Goal: Task Accomplishment & Management: Manage account settings

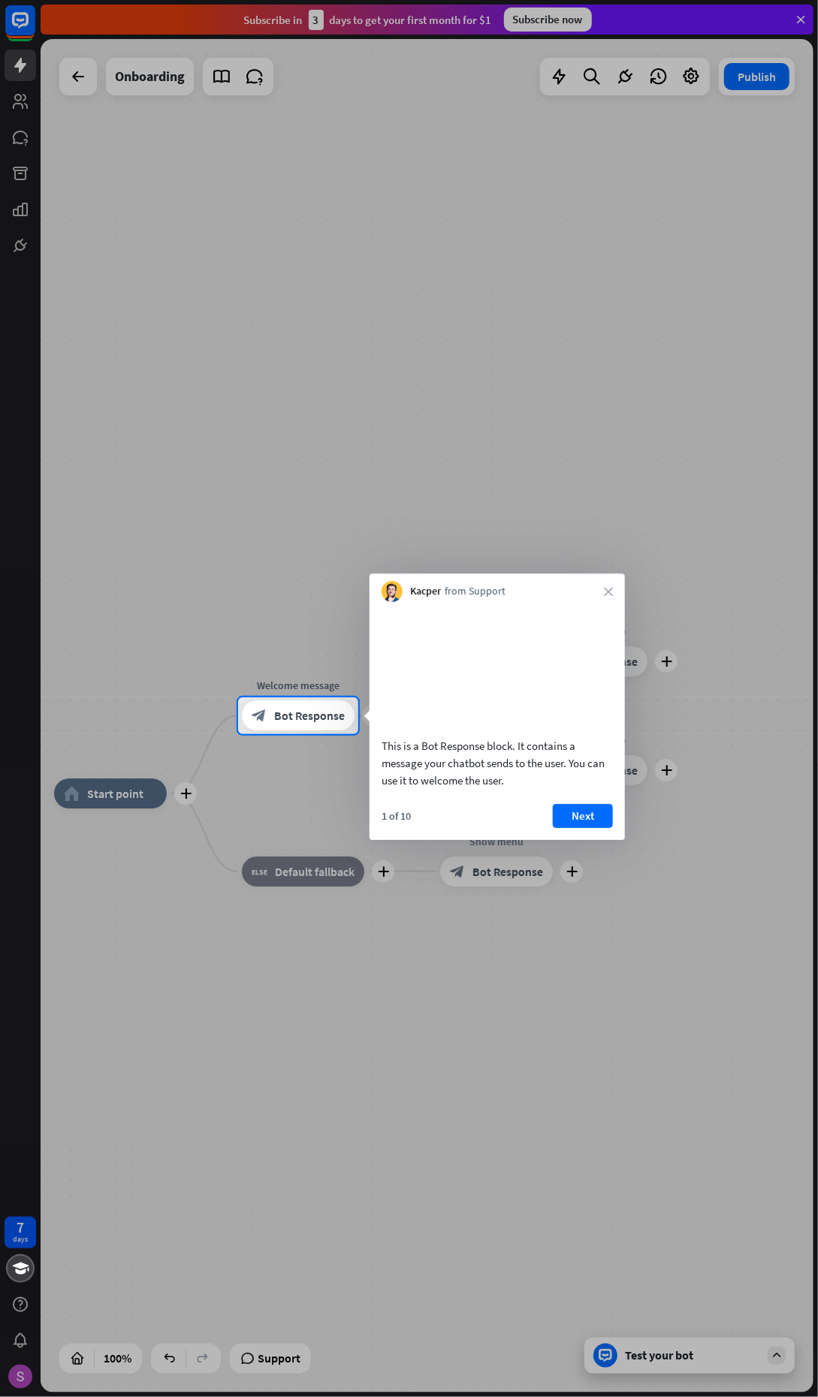
click at [582, 828] on button "Next" at bounding box center [583, 816] width 60 height 24
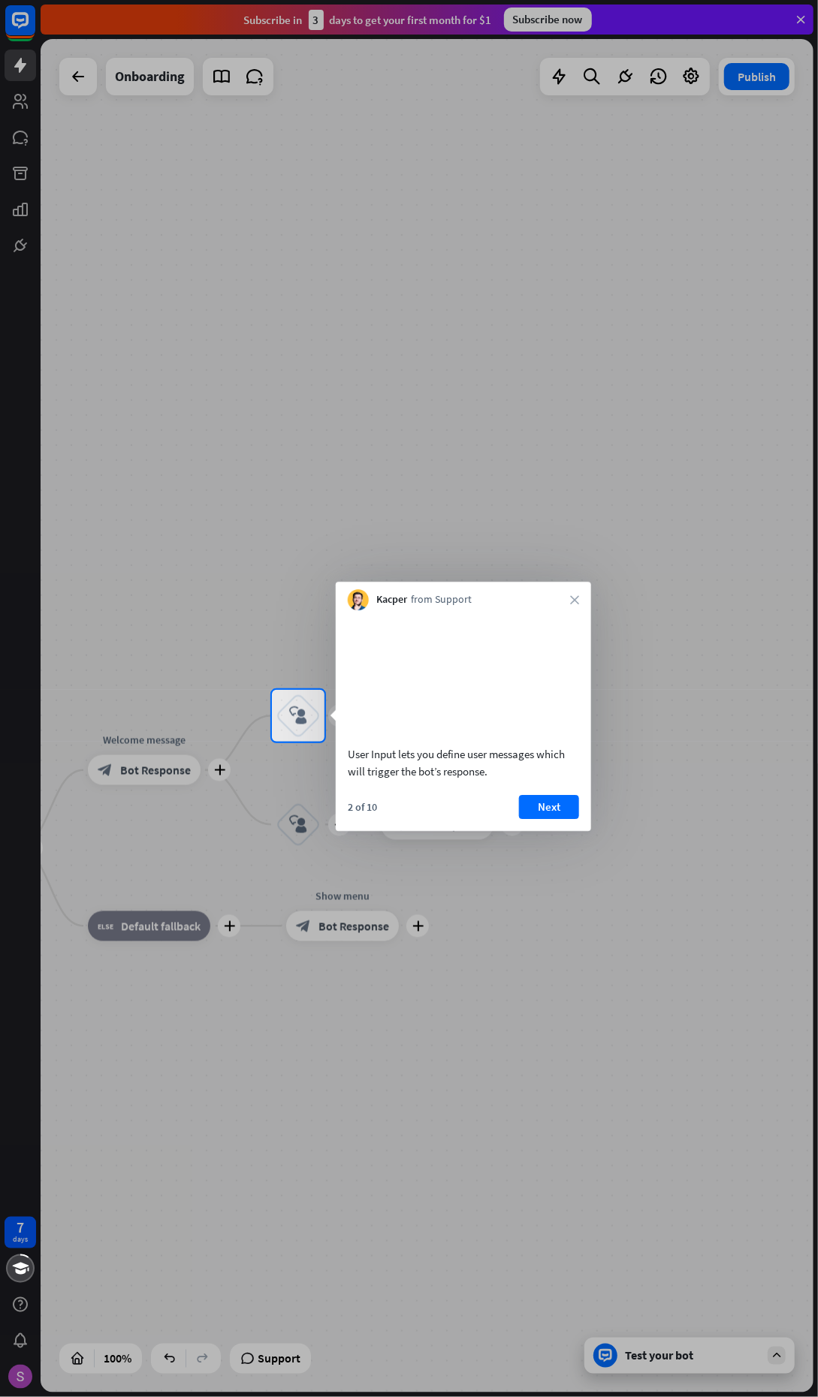
click at [541, 819] on button "Next" at bounding box center [549, 807] width 60 height 24
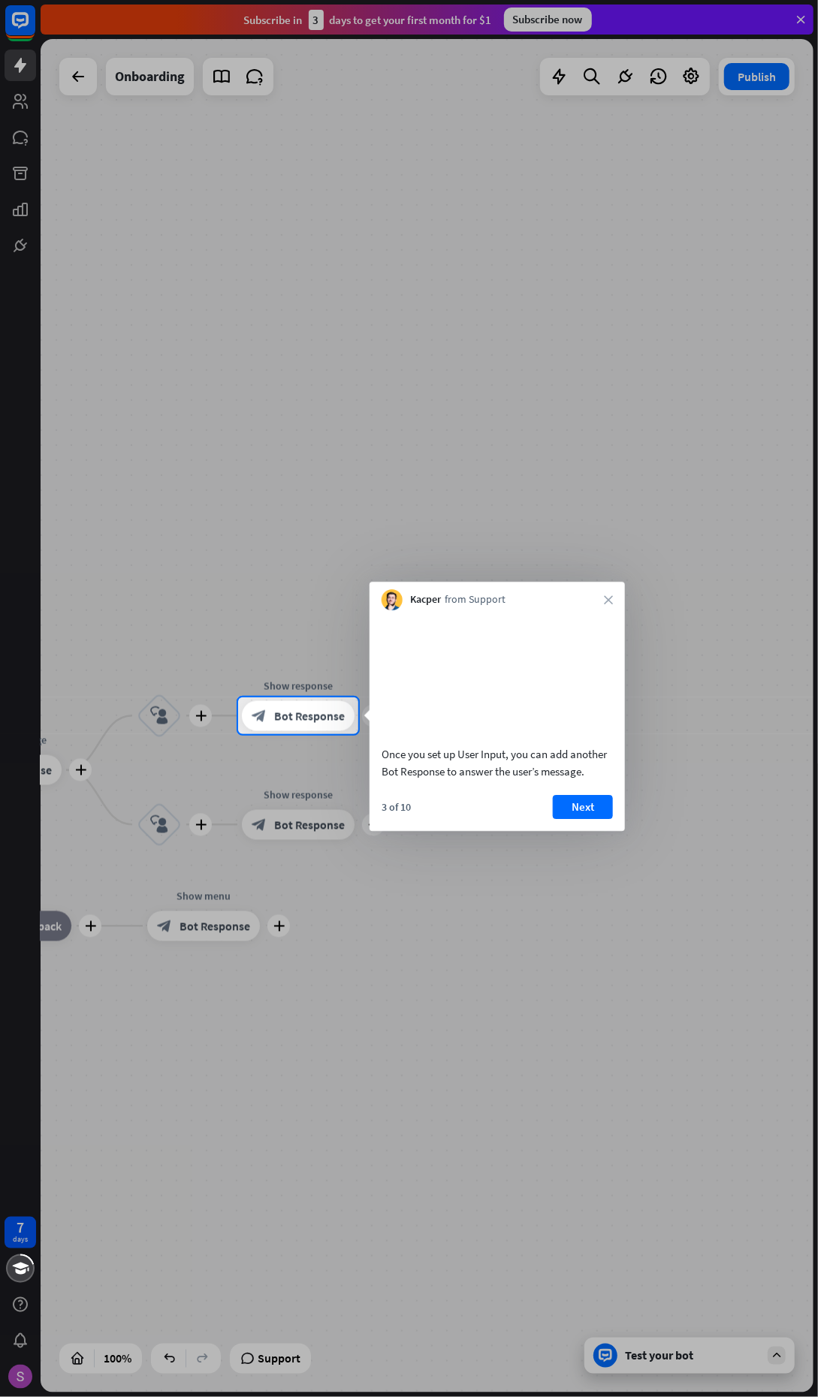
click at [586, 819] on button "Next" at bounding box center [583, 807] width 60 height 24
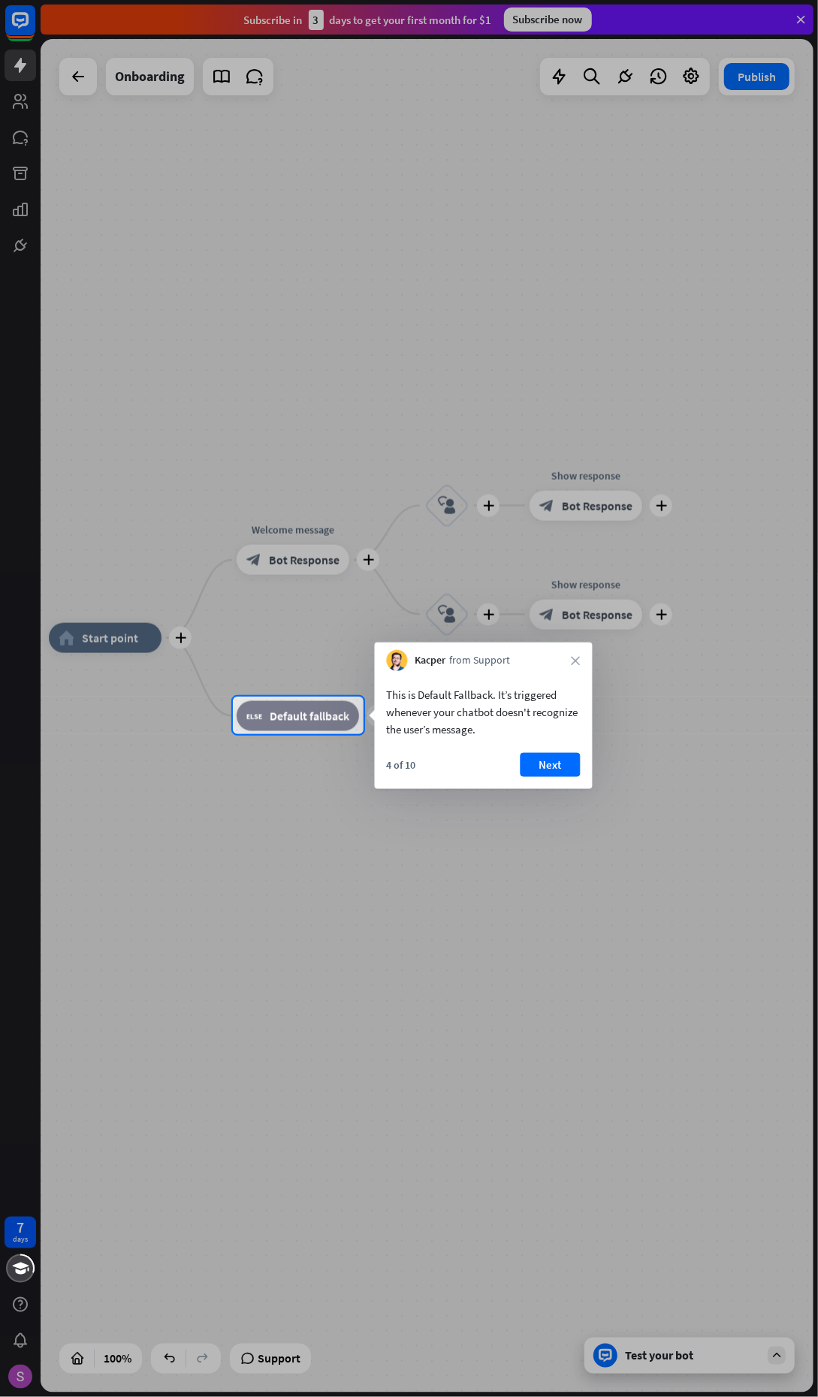
click at [550, 764] on button "Next" at bounding box center [550, 765] width 60 height 24
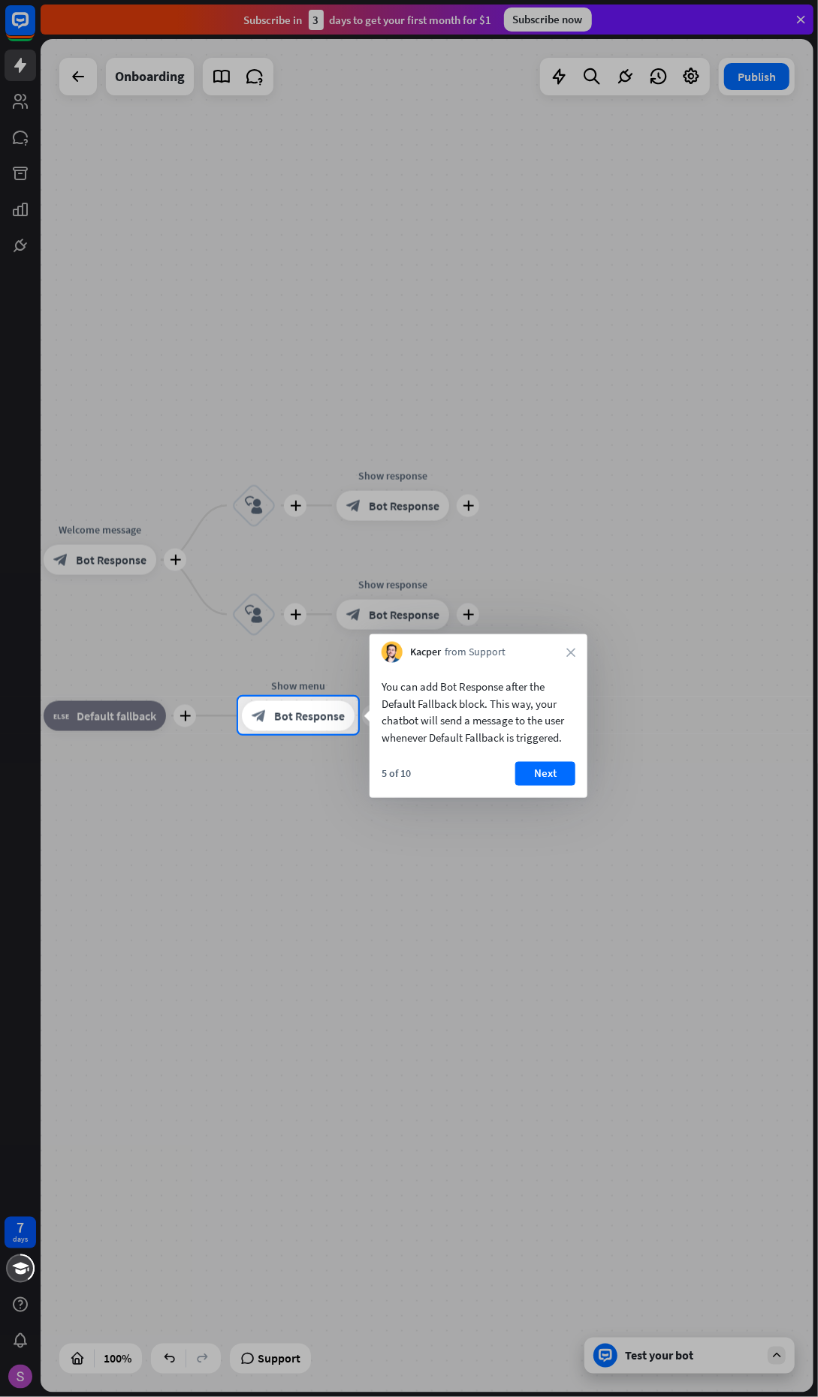
click at [537, 778] on button "Next" at bounding box center [545, 774] width 60 height 24
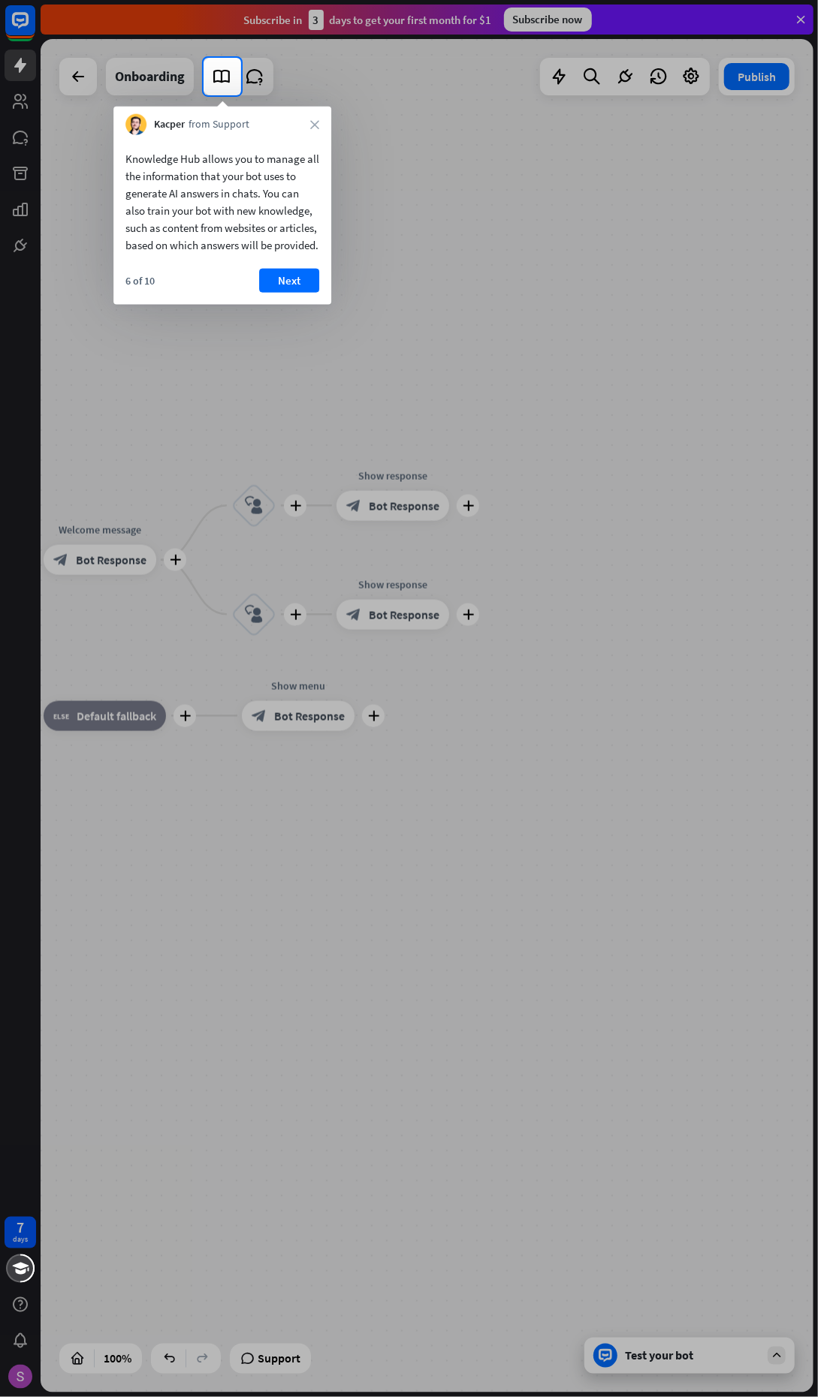
click at [284, 293] on button "Next" at bounding box center [289, 281] width 60 height 24
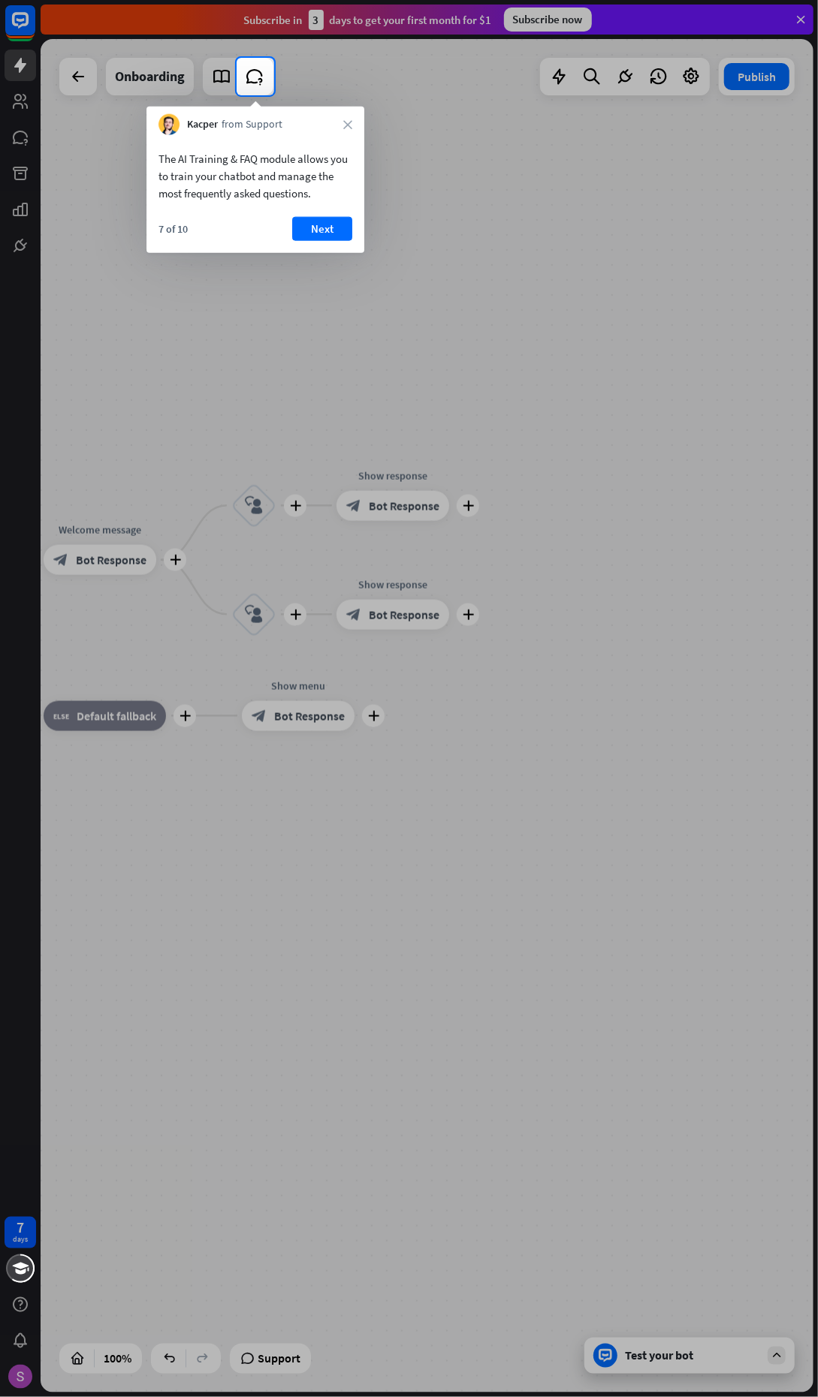
click at [322, 228] on button "Next" at bounding box center [322, 229] width 60 height 24
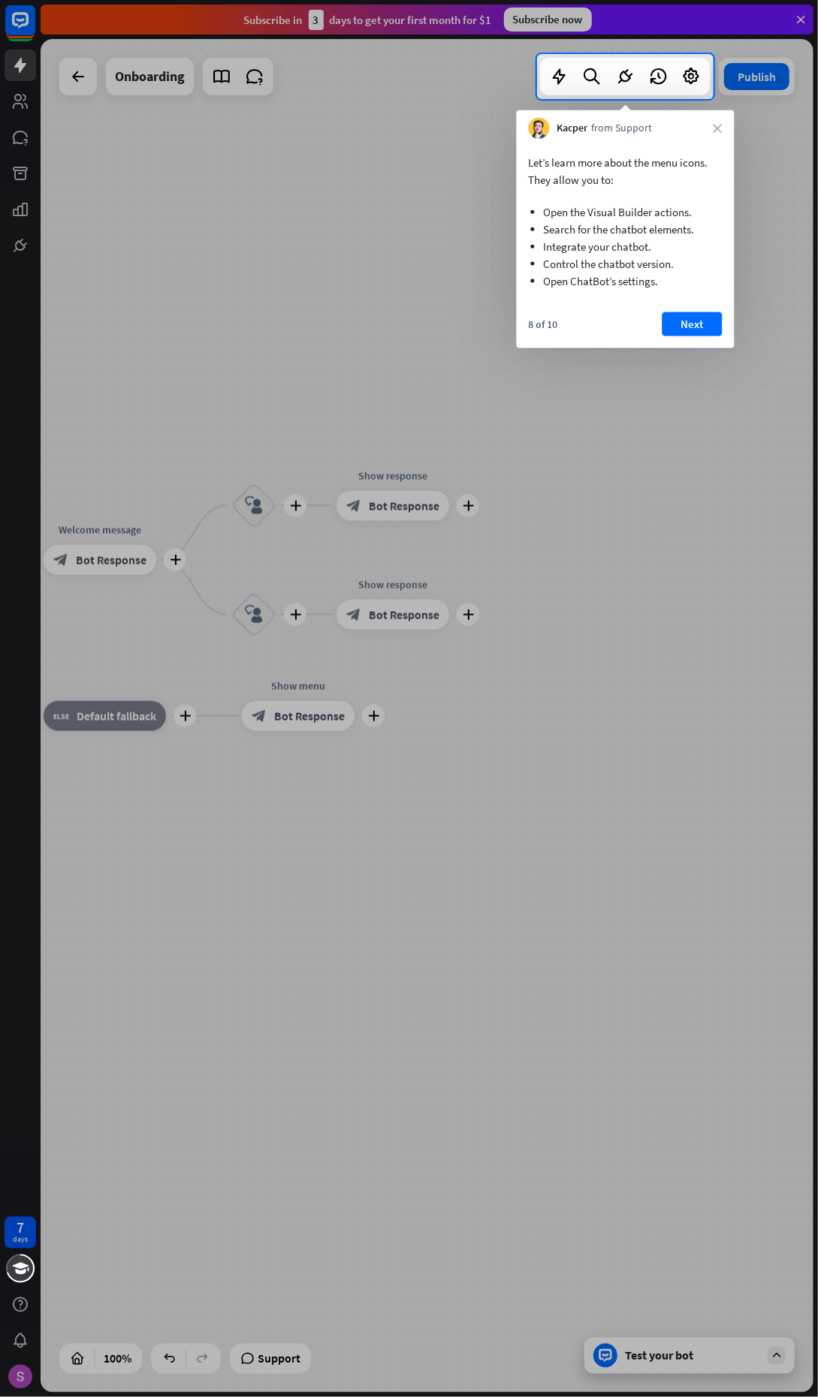
click at [717, 128] on icon "close" at bounding box center [716, 128] width 9 height 9
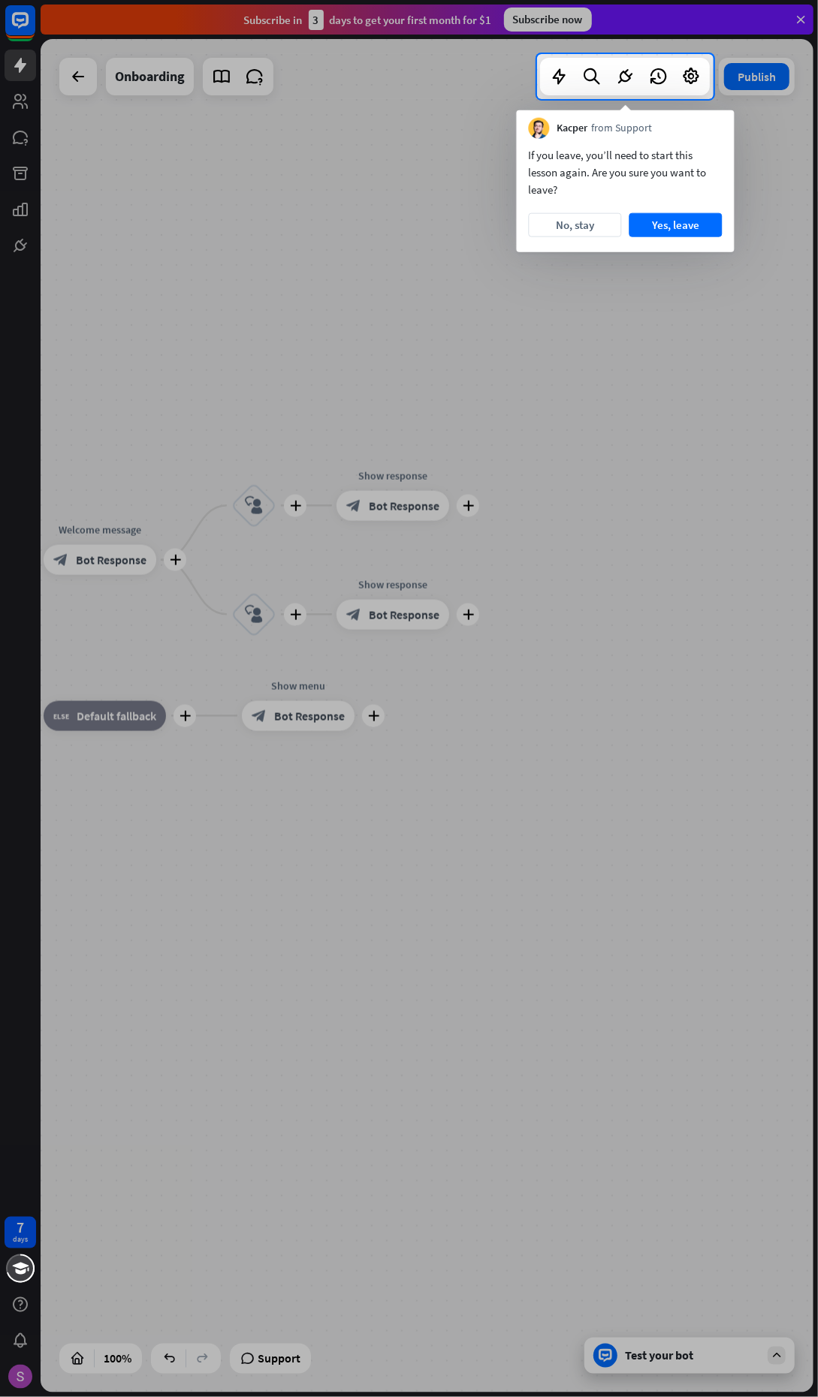
click at [683, 236] on button "Yes, leave" at bounding box center [674, 225] width 93 height 24
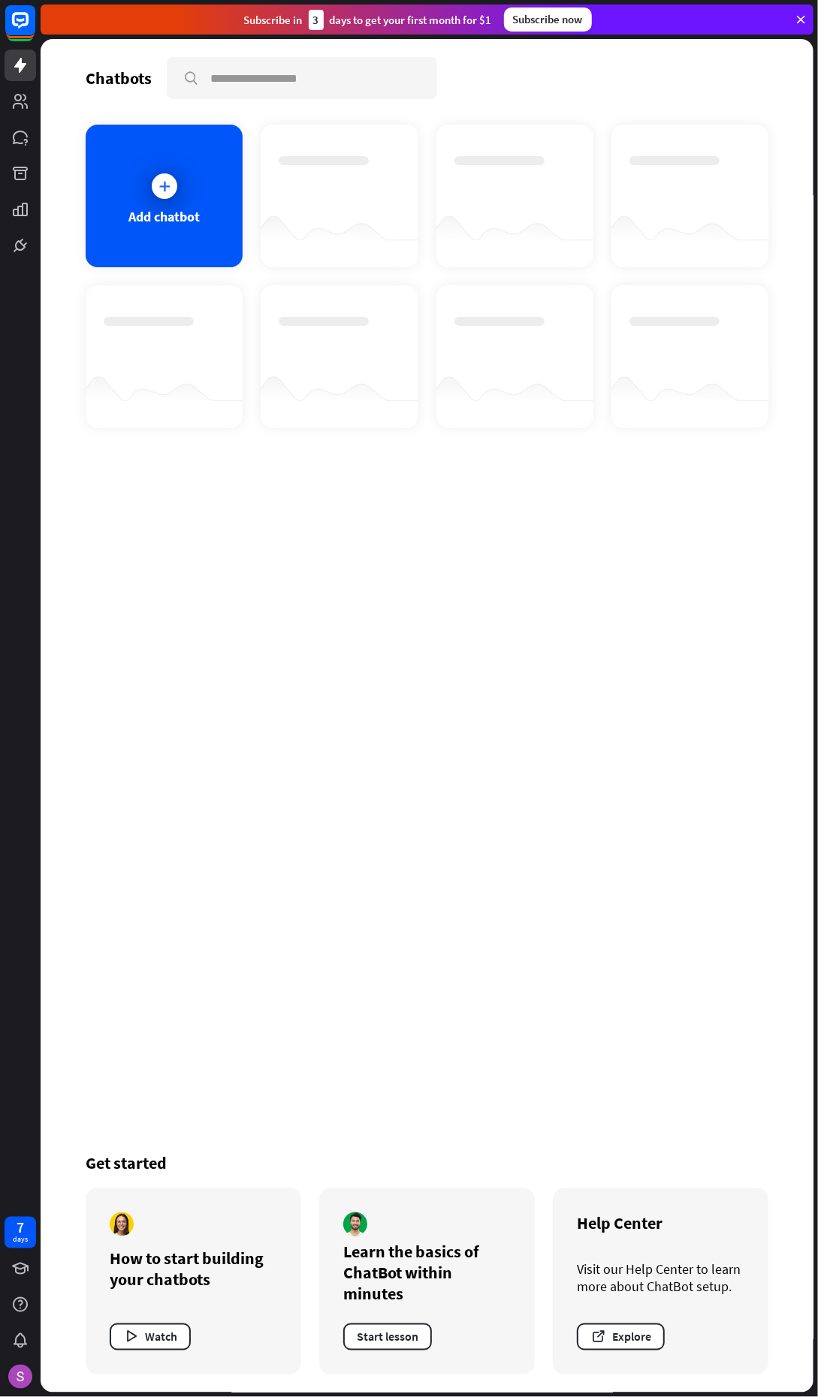
click at [0, 0] on icon at bounding box center [0, 0] width 0 height 0
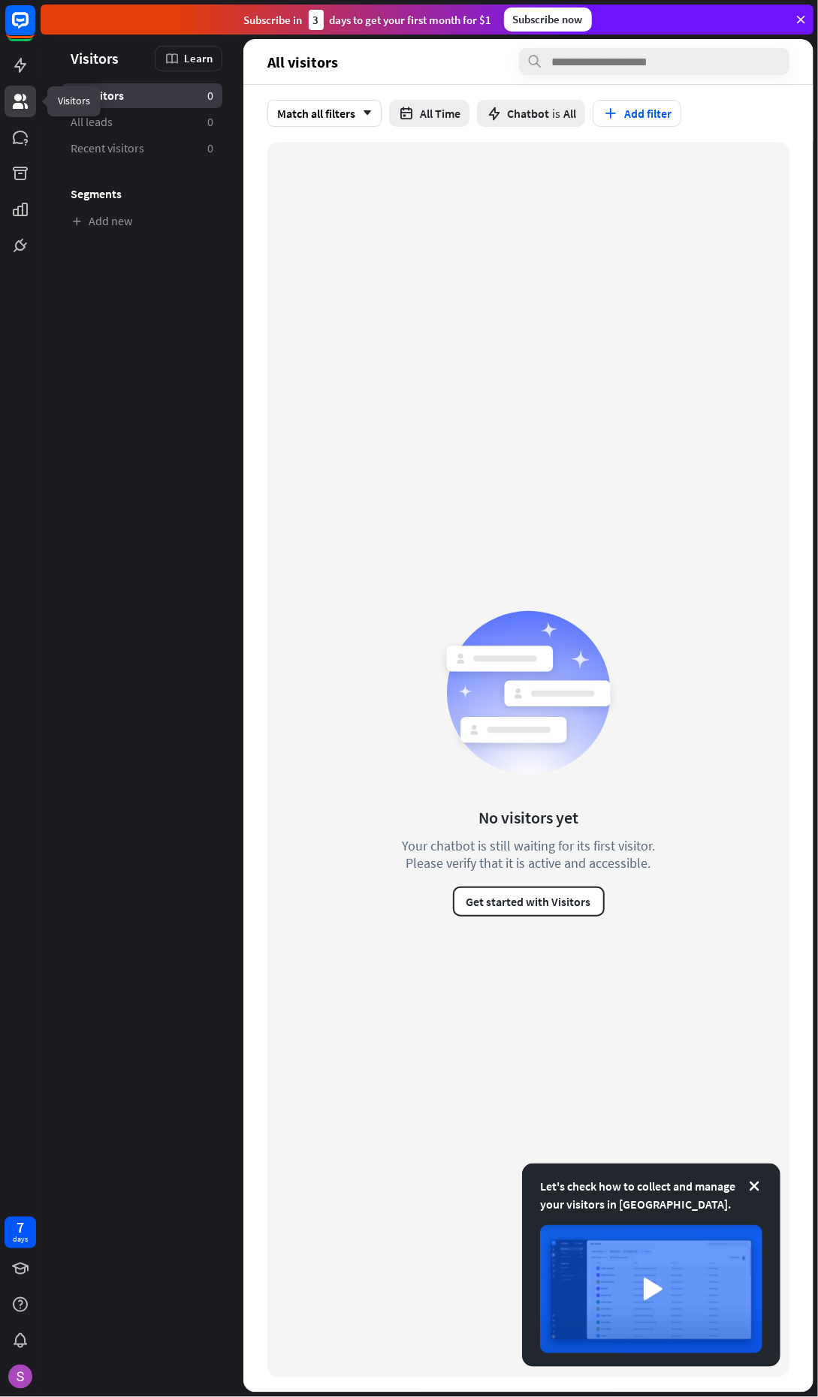
click at [0, 0] on icon at bounding box center [0, 0] width 0 height 0
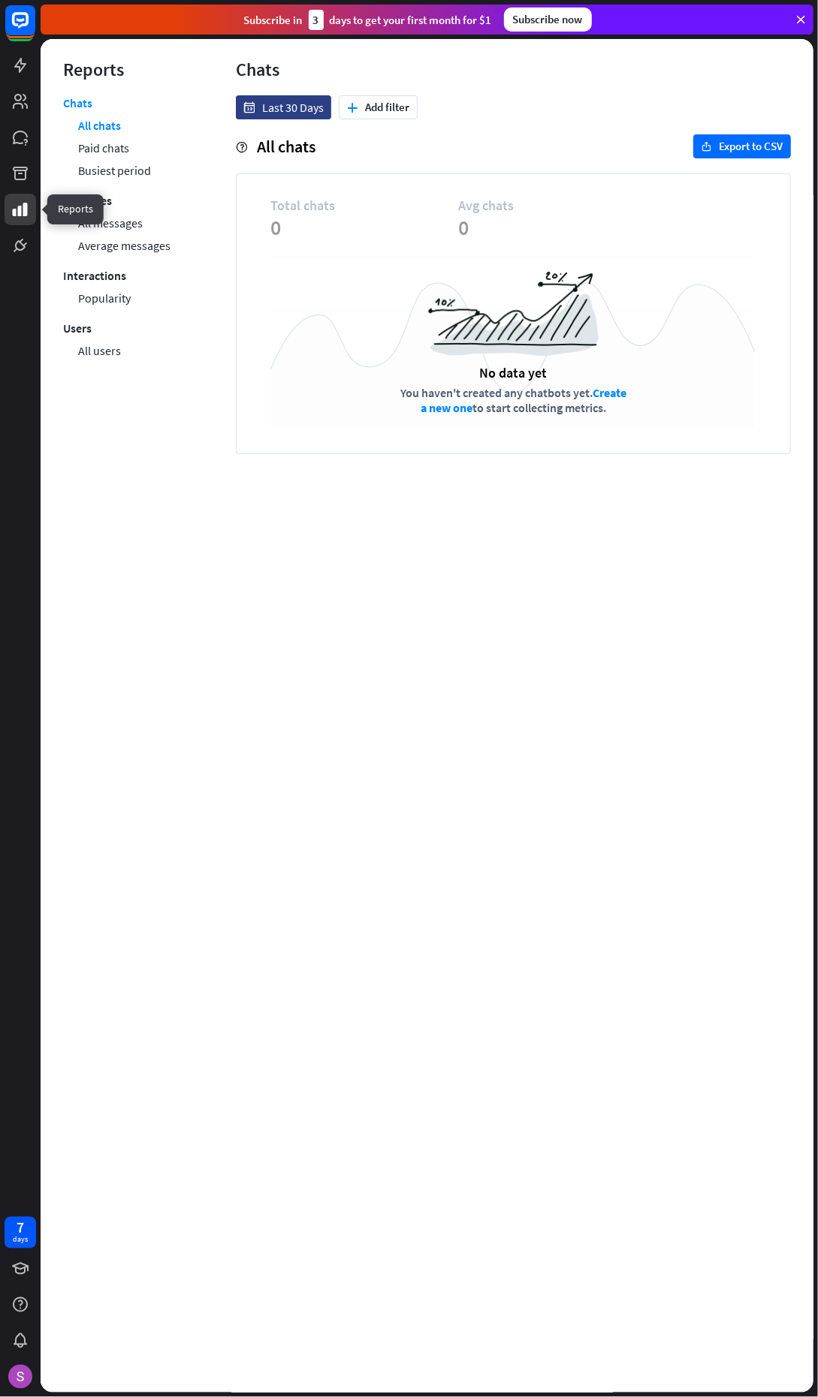
click at [0, 0] on icon at bounding box center [0, 0] width 0 height 0
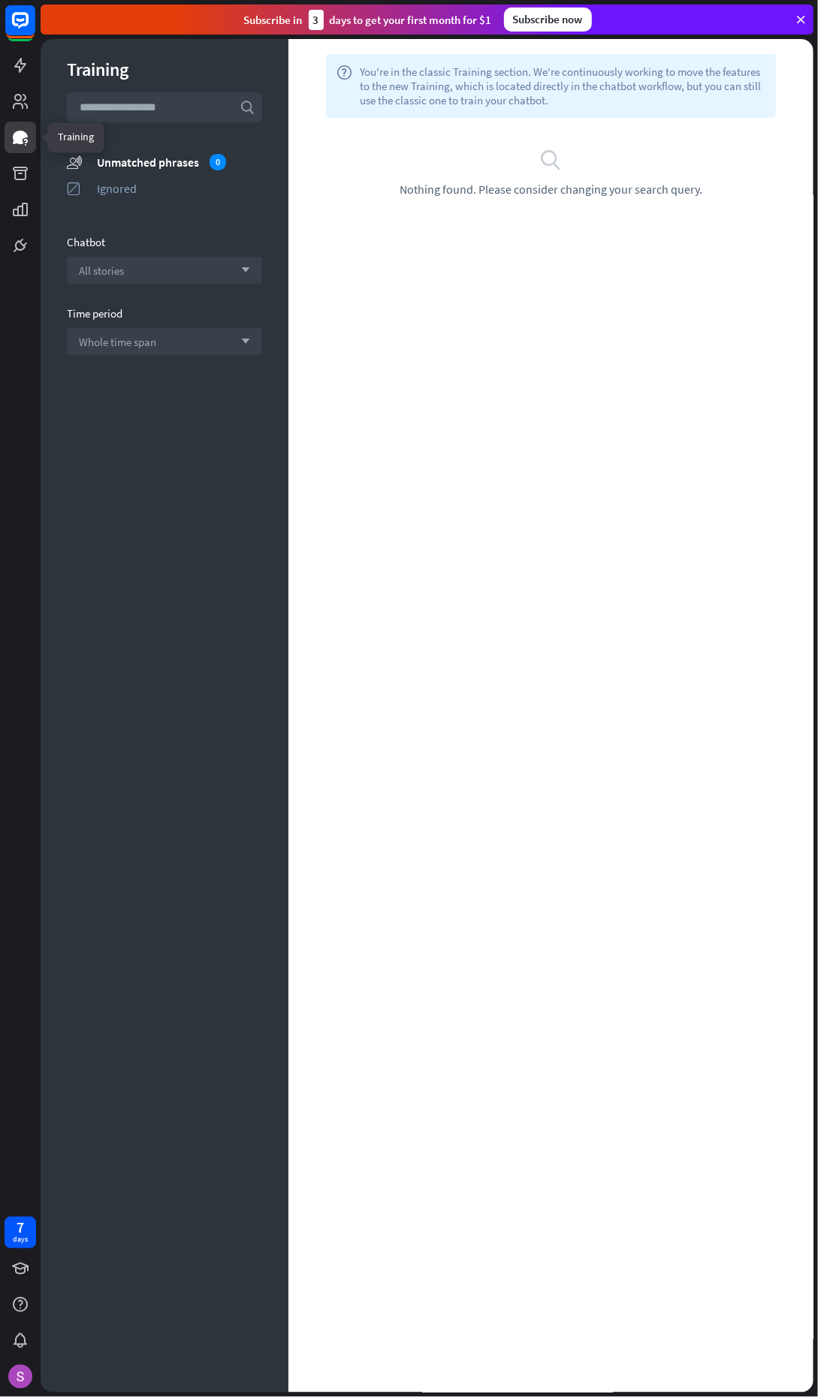
click at [298, 14] on div "Subscribe [DATE] to get your first month for $1" at bounding box center [368, 20] width 248 height 20
click at [173, 161] on div "Unmatched phrases 0" at bounding box center [179, 162] width 165 height 17
click at [437, 28] on div "Subscribe [DATE] to get your first month for $1" at bounding box center [368, 20] width 248 height 20
click at [284, 25] on div "Subscribe [DATE] to get your first month for $1" at bounding box center [368, 20] width 248 height 20
click at [585, 128] on div "search Nothing found. Please consider changing your search query." at bounding box center [550, 172] width 525 height 109
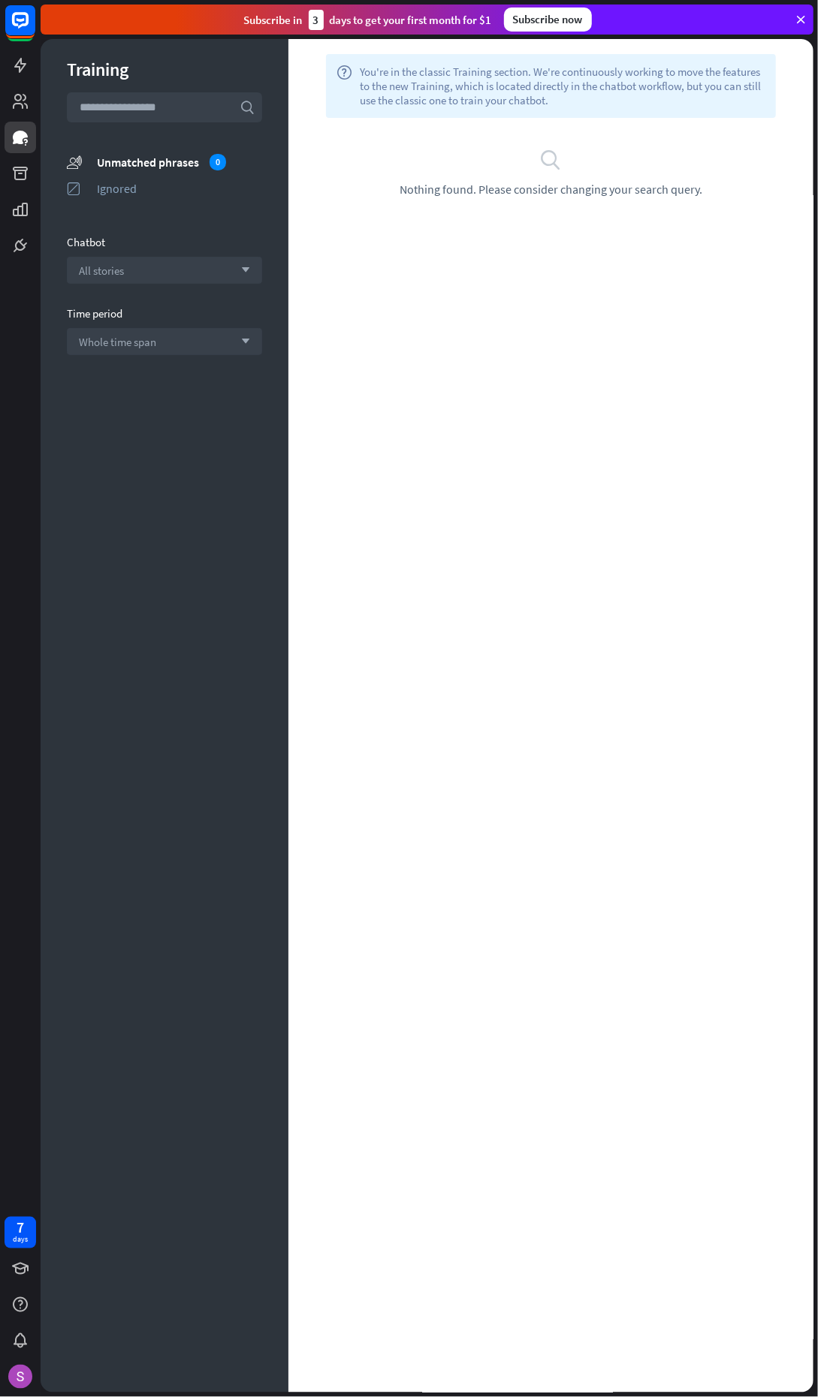
click at [0, 0] on icon at bounding box center [0, 0] width 0 height 0
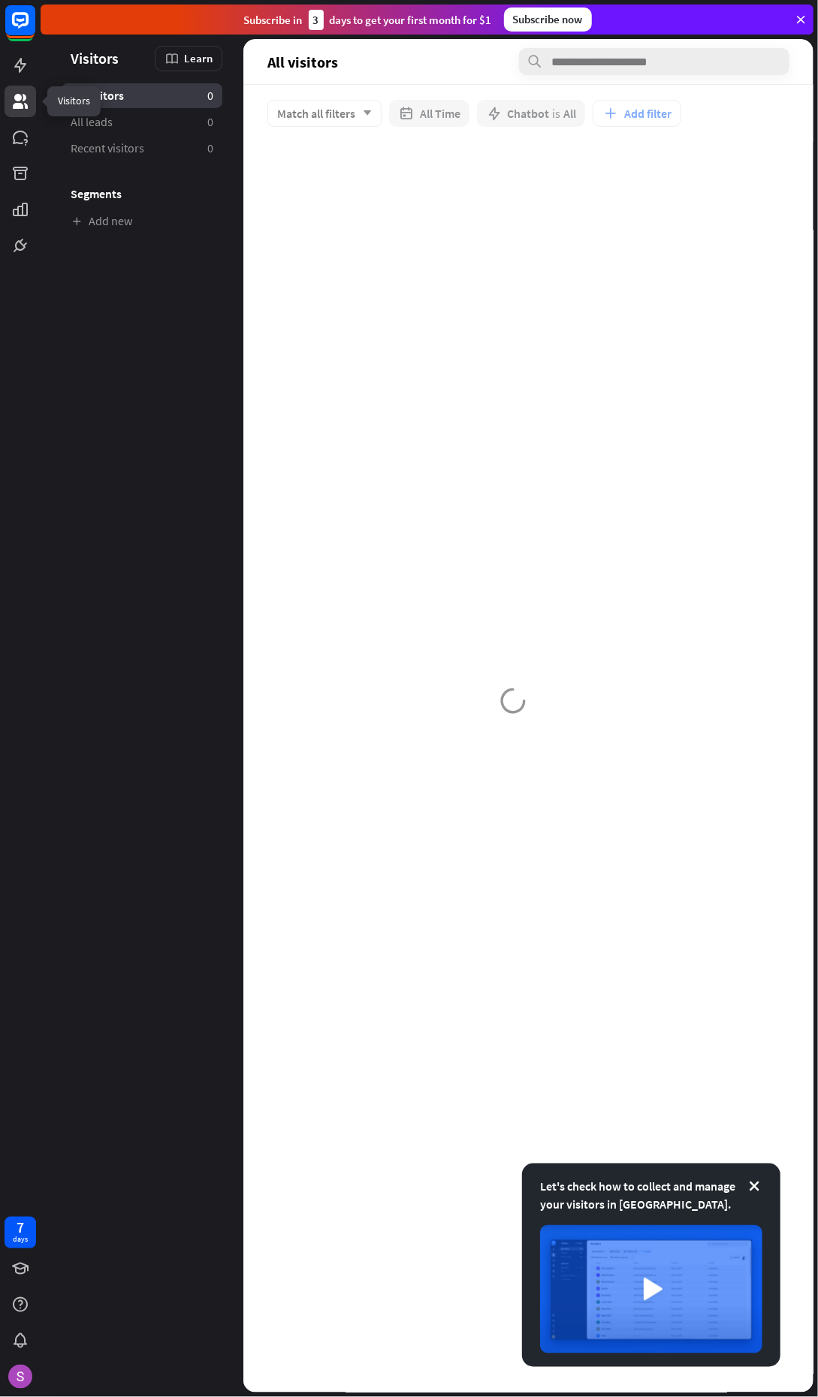
click at [20, 24] on rect at bounding box center [20, 20] width 30 height 30
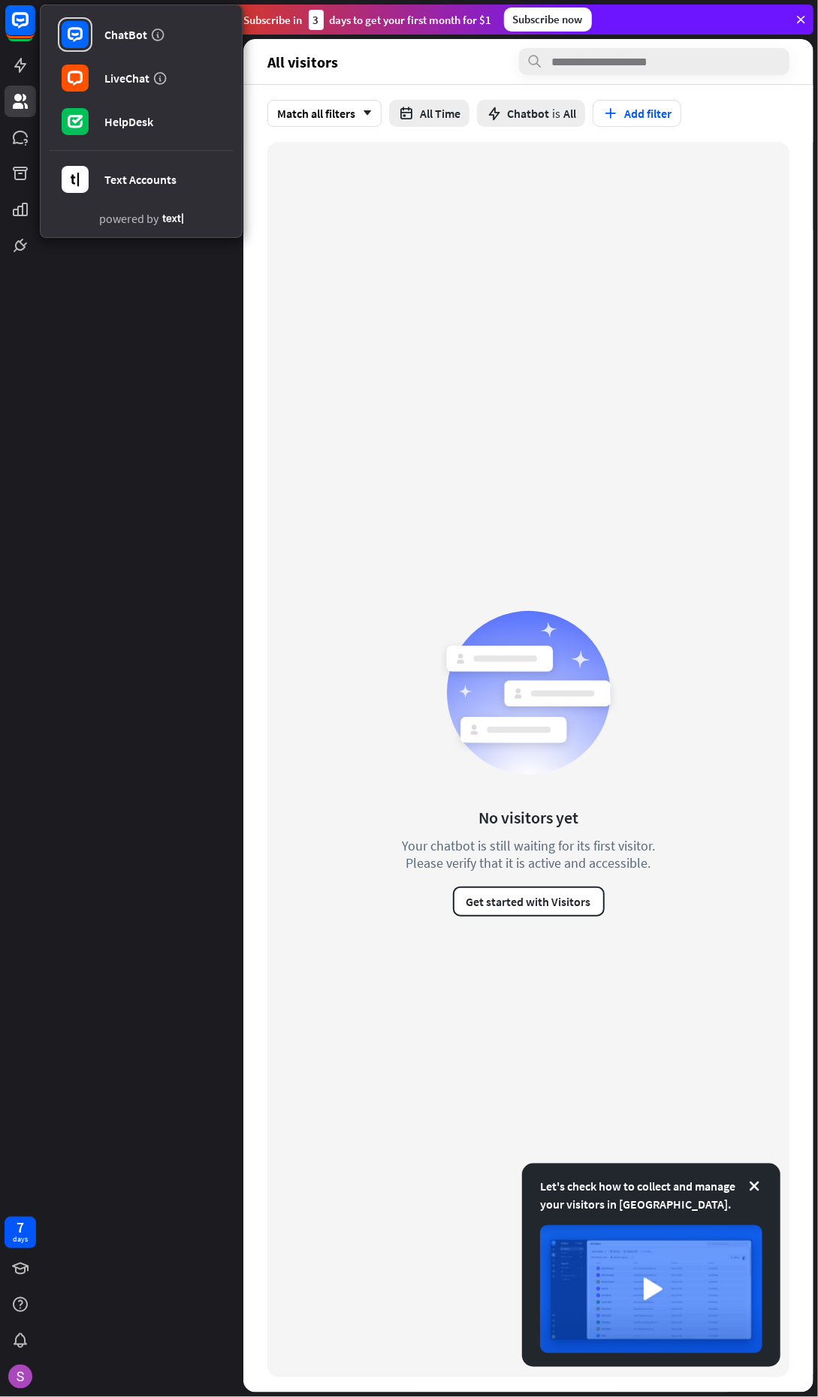
click at [179, 218] on icon at bounding box center [172, 218] width 21 height 11
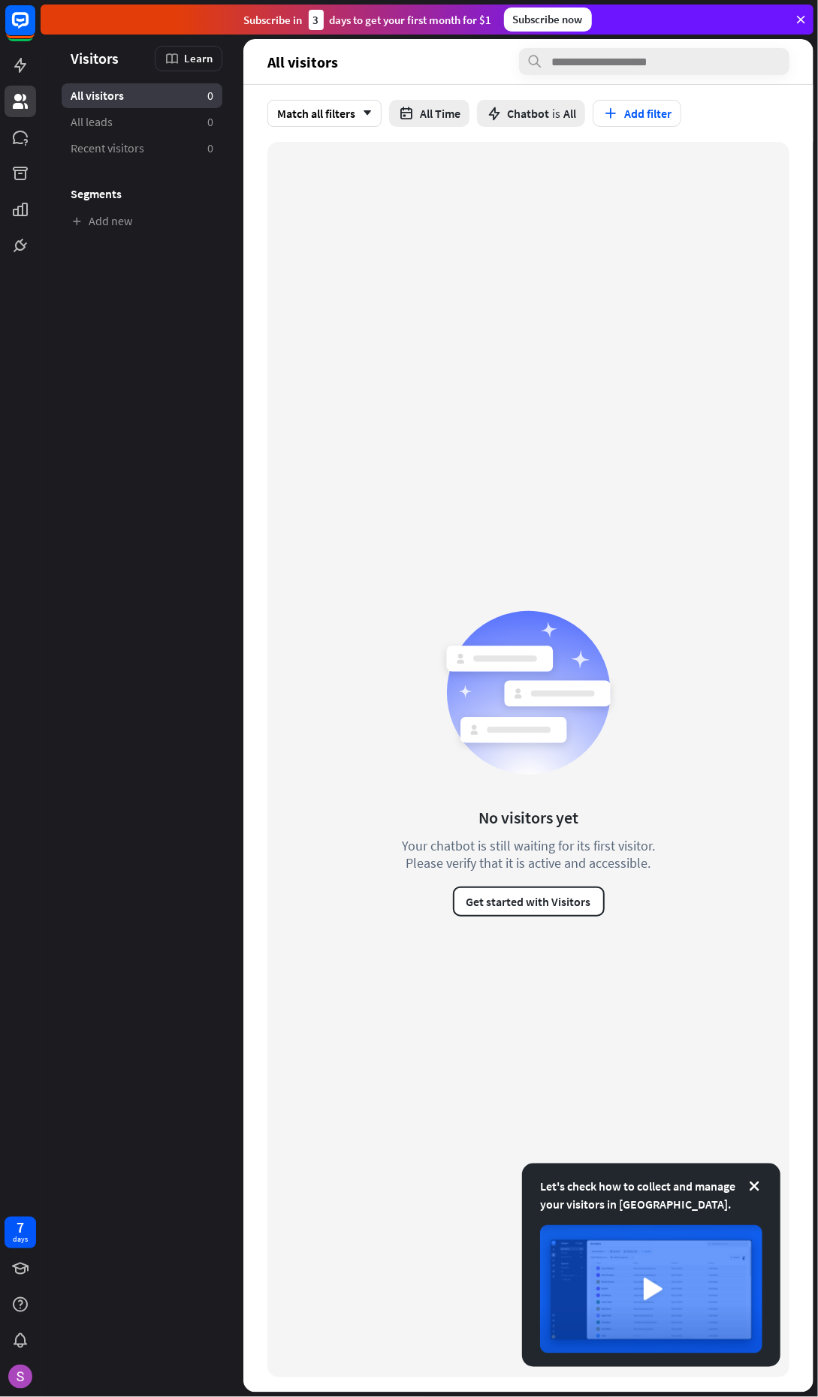
click at [0, 0] on icon at bounding box center [0, 0] width 0 height 0
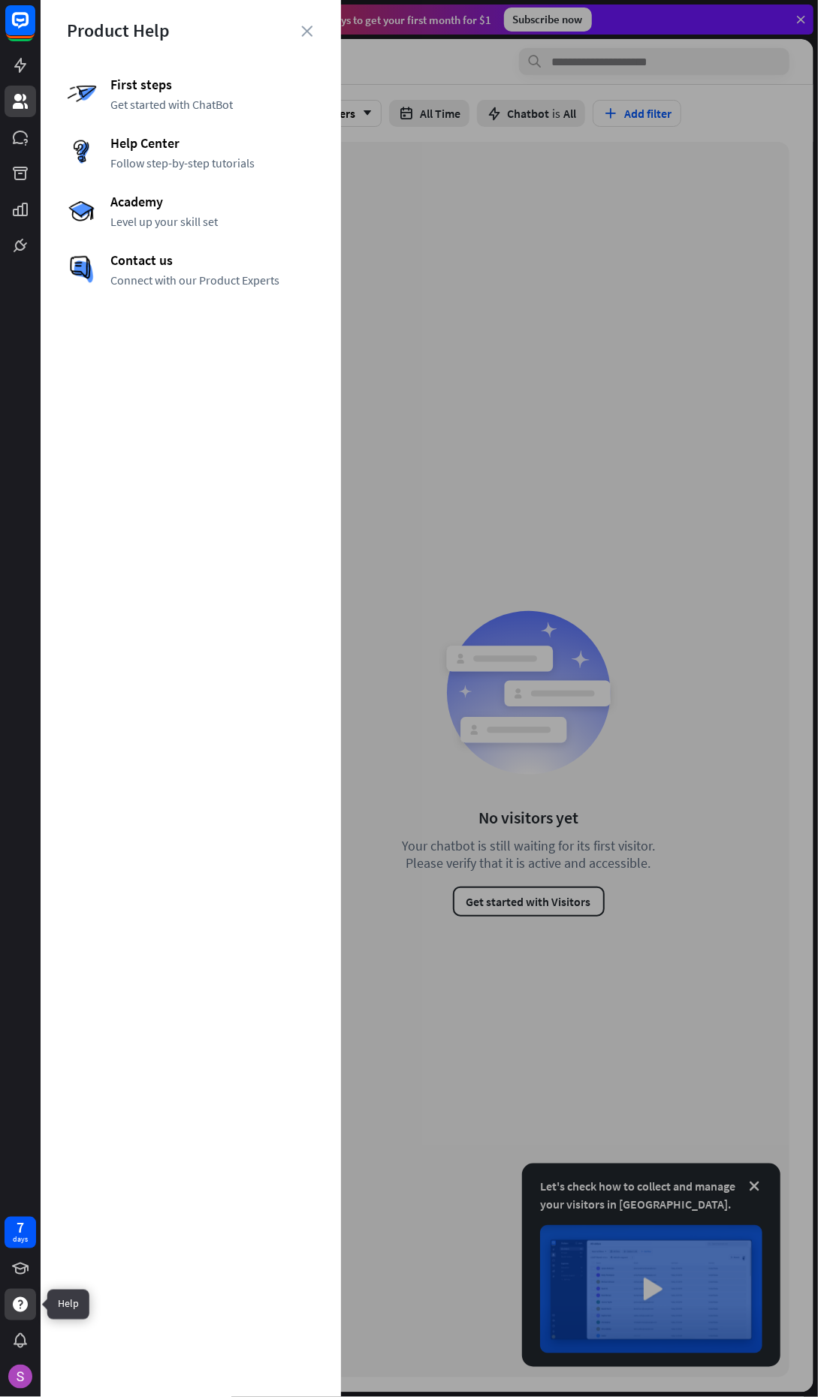
click at [24, 1375] on img at bounding box center [20, 1377] width 24 height 24
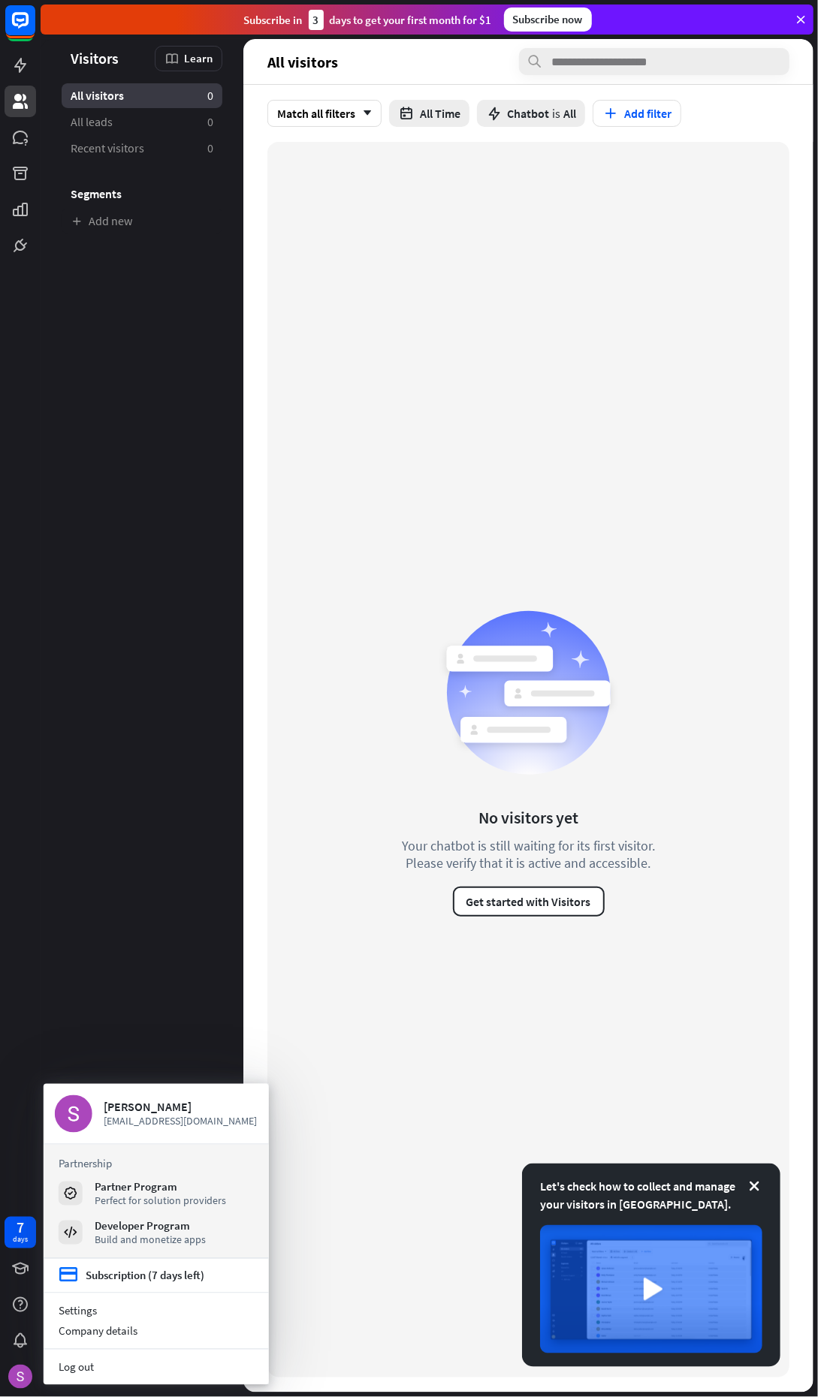
click at [51, 1336] on div "Company details" at bounding box center [156, 1331] width 225 height 20
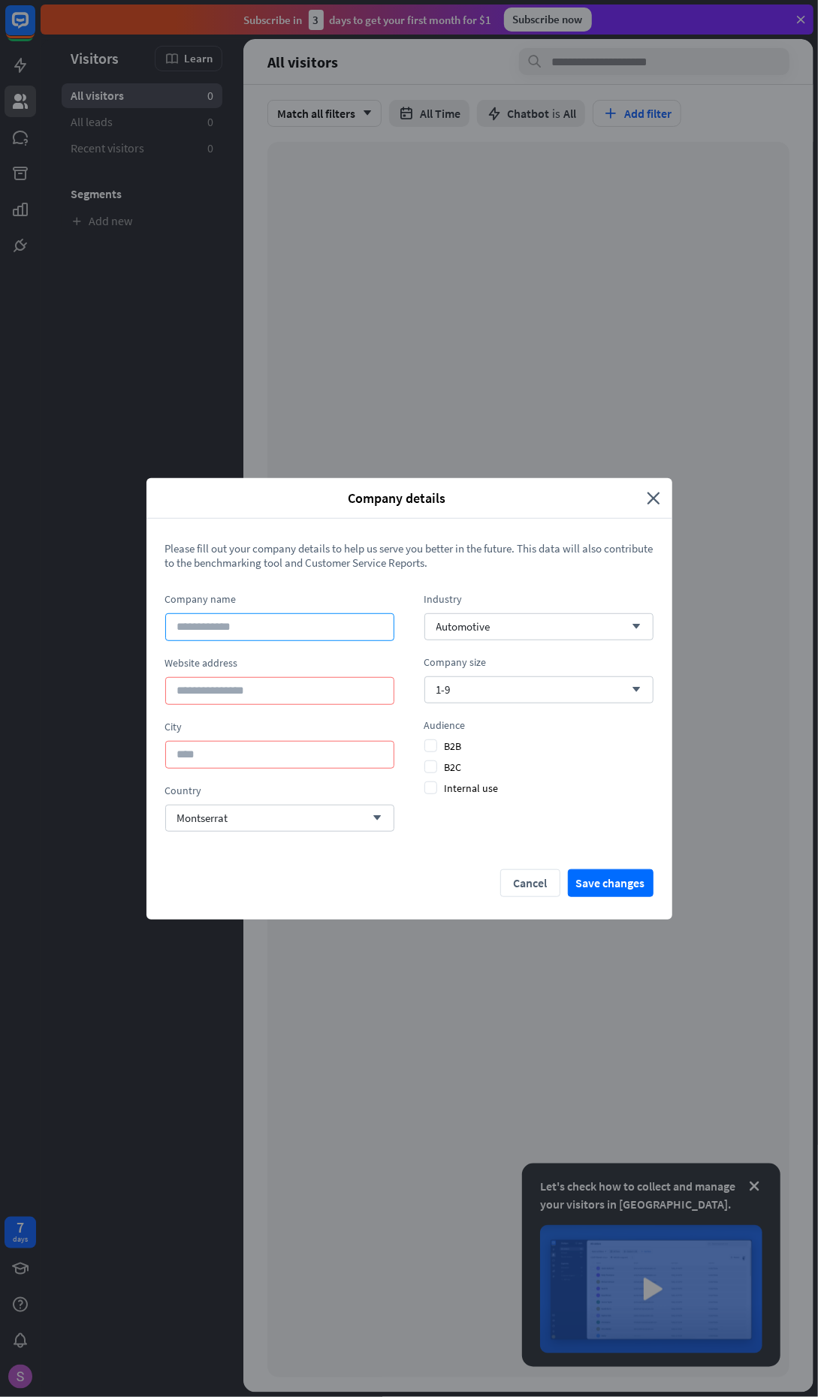
click at [330, 626] on input at bounding box center [279, 627] width 229 height 28
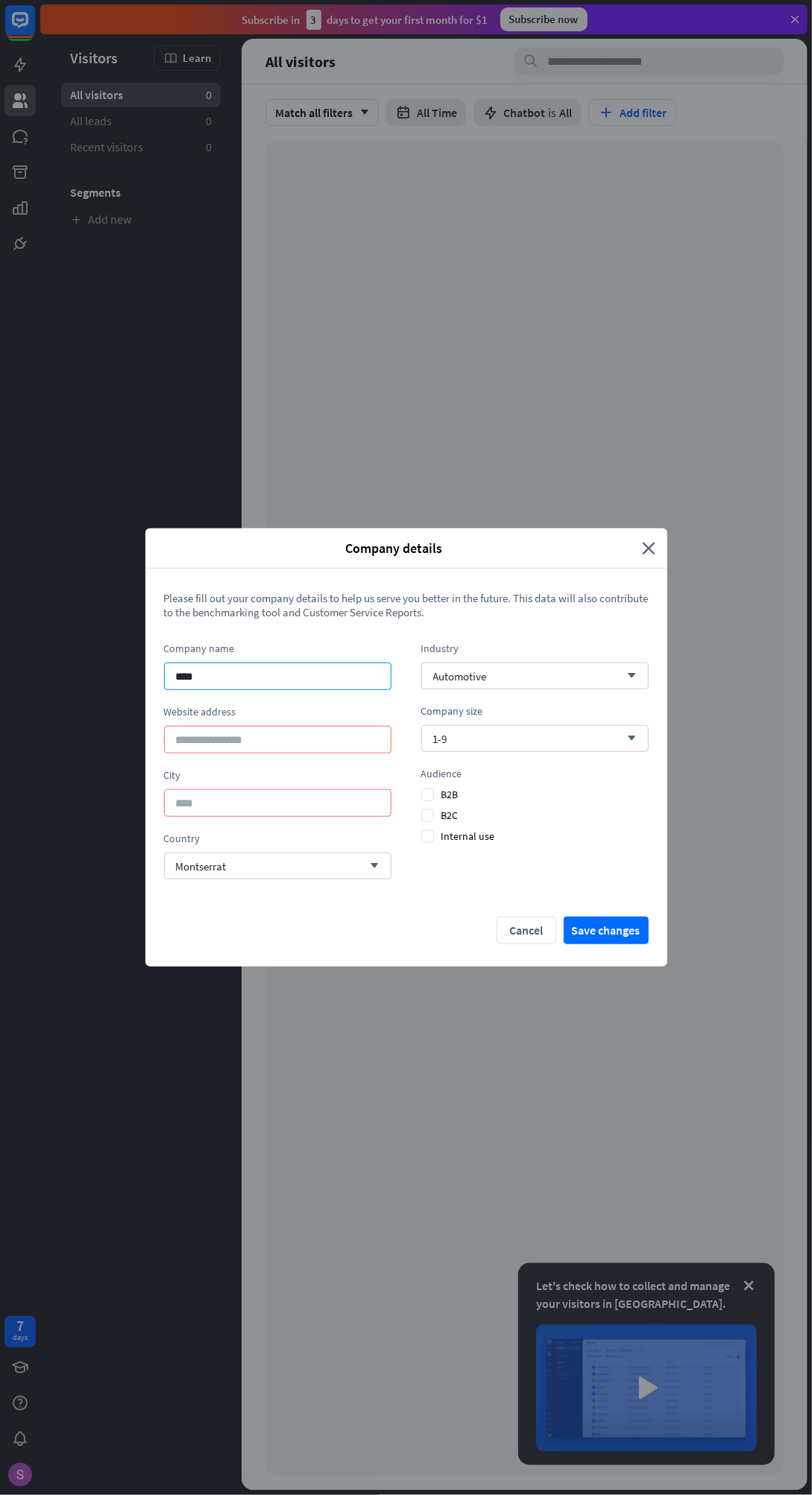
type input "****"
click at [311, 738] on input at bounding box center [277, 740] width 227 height 28
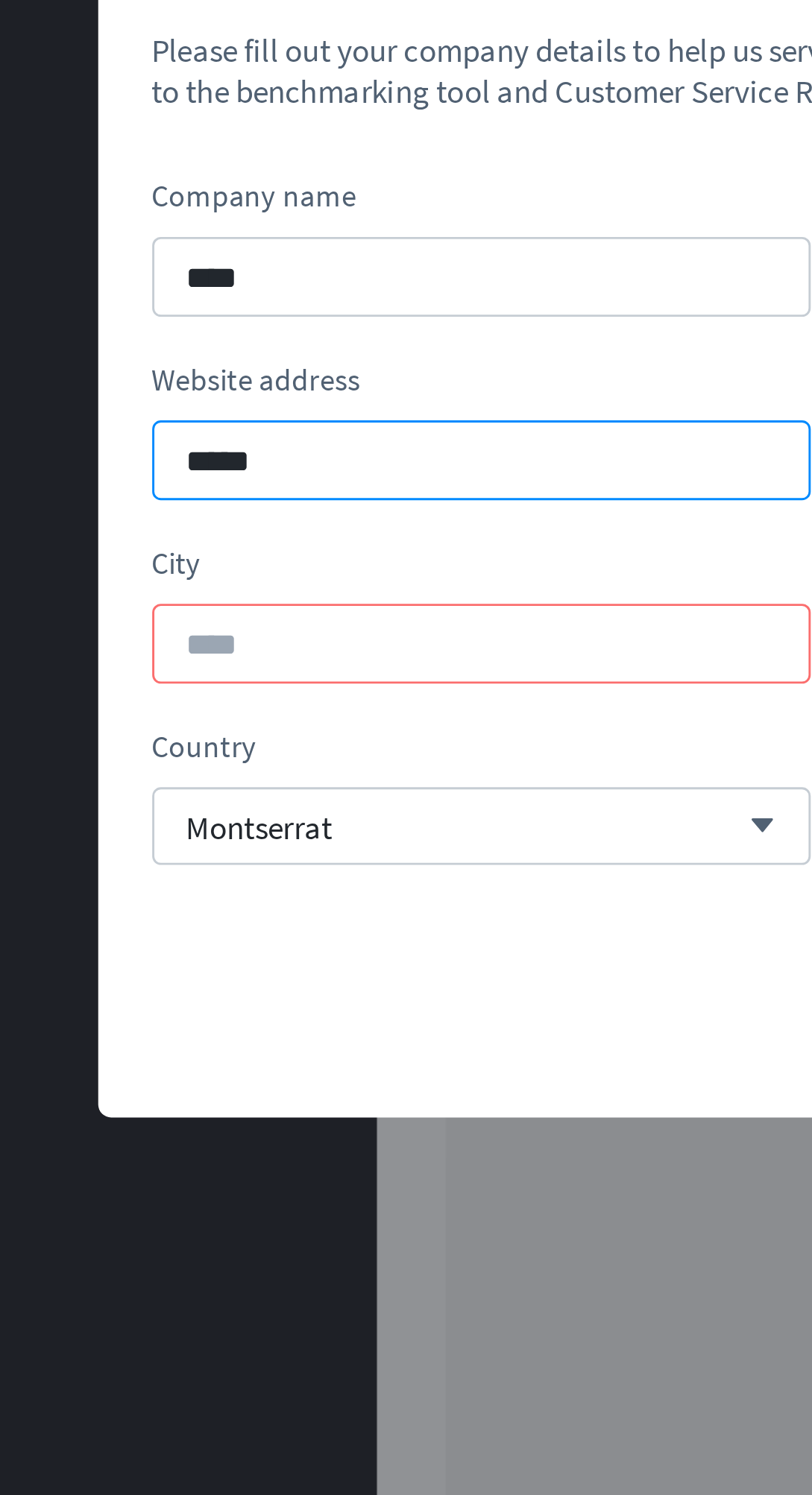
type input "*****"
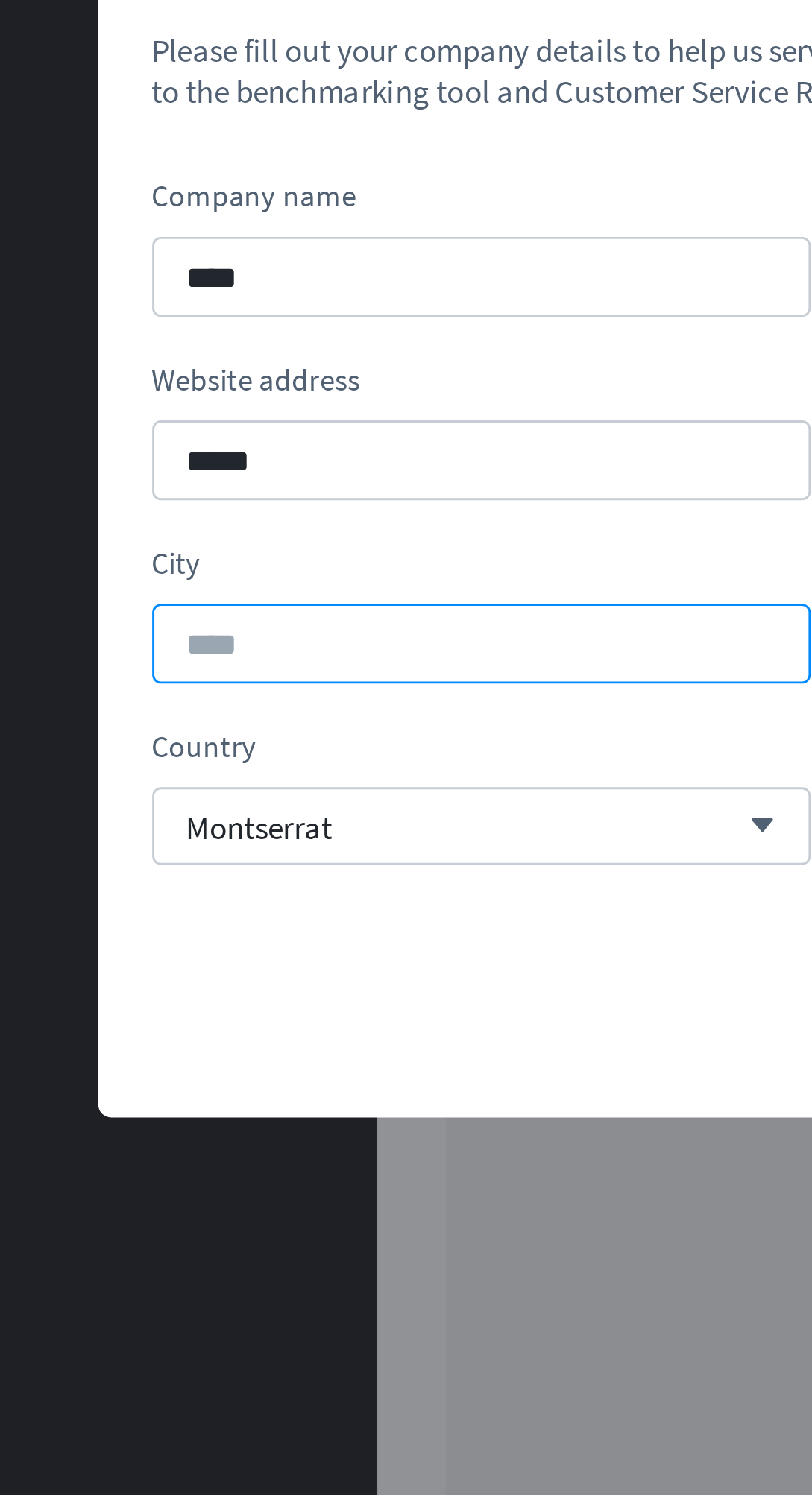
click at [298, 806] on input at bounding box center [277, 803] width 227 height 28
click at [301, 799] on input at bounding box center [277, 803] width 227 height 28
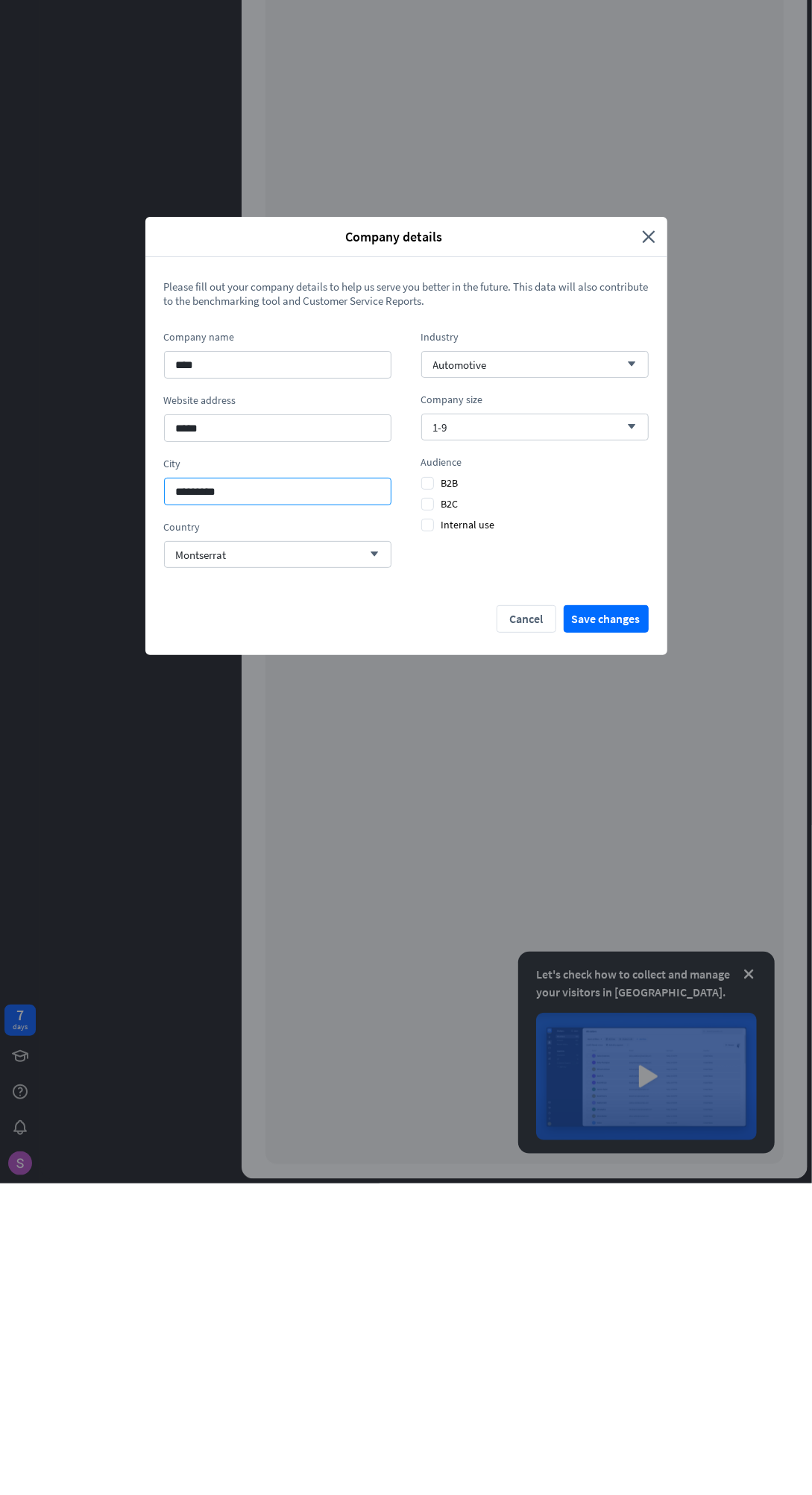
type input "********"
click at [635, 929] on button "Save changes" at bounding box center [607, 930] width 85 height 28
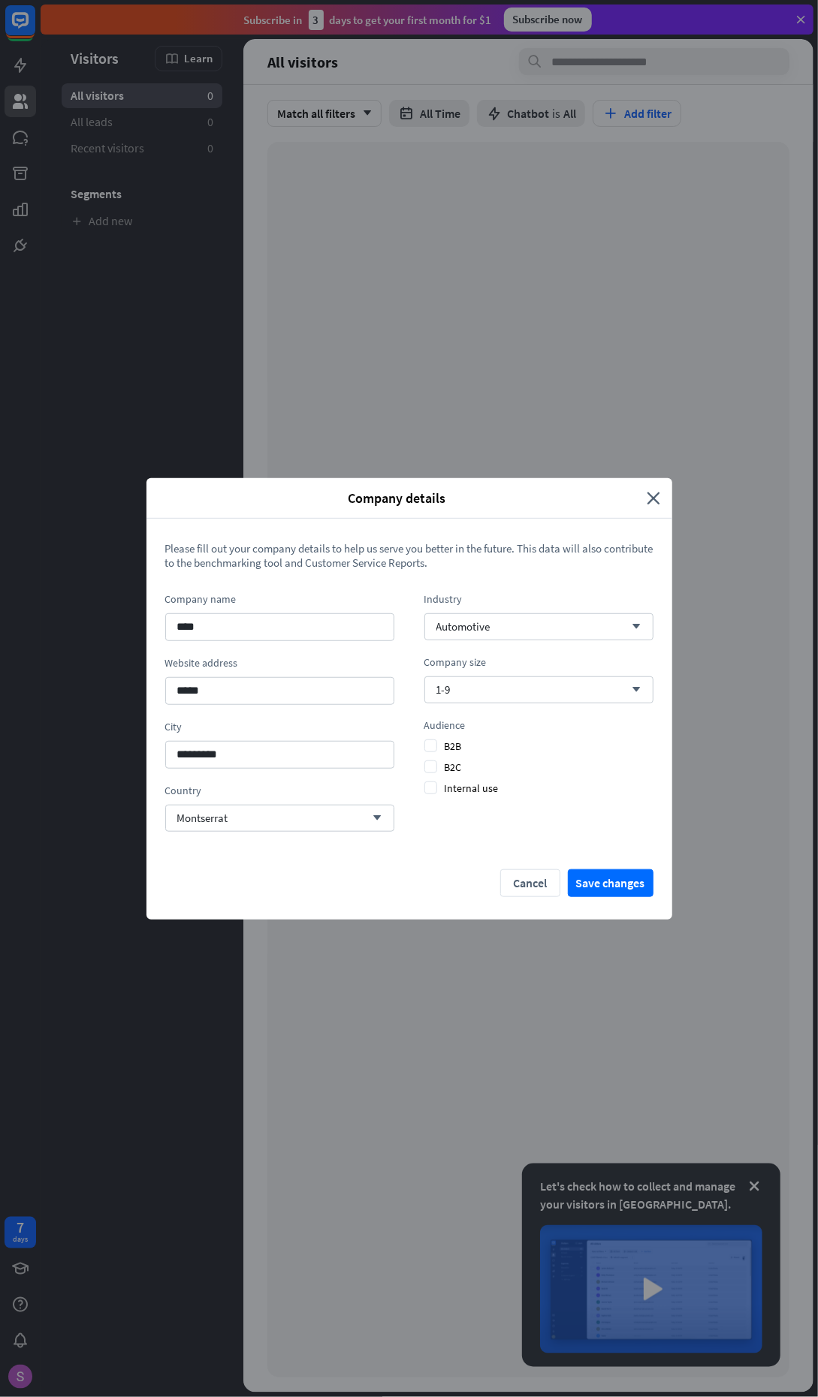
click at [434, 748] on span "B2B" at bounding box center [443, 746] width 38 height 14
click at [638, 884] on button "Save changes" at bounding box center [611, 883] width 86 height 28
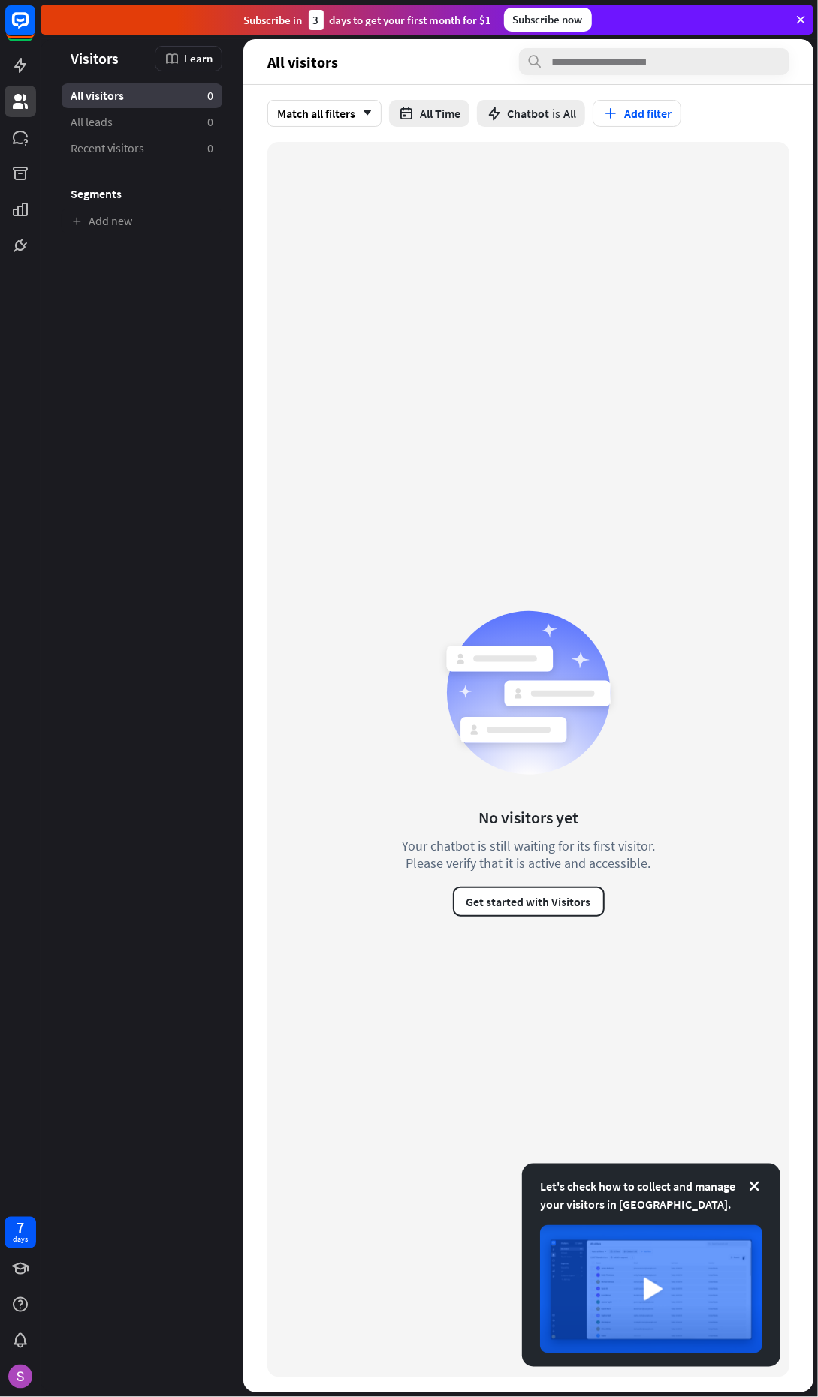
click at [629, 1190] on div "Let's check how to collect and manage your visitors in [GEOGRAPHIC_DATA]." at bounding box center [651, 1195] width 222 height 36
click at [676, 1298] on img at bounding box center [651, 1289] width 222 height 128
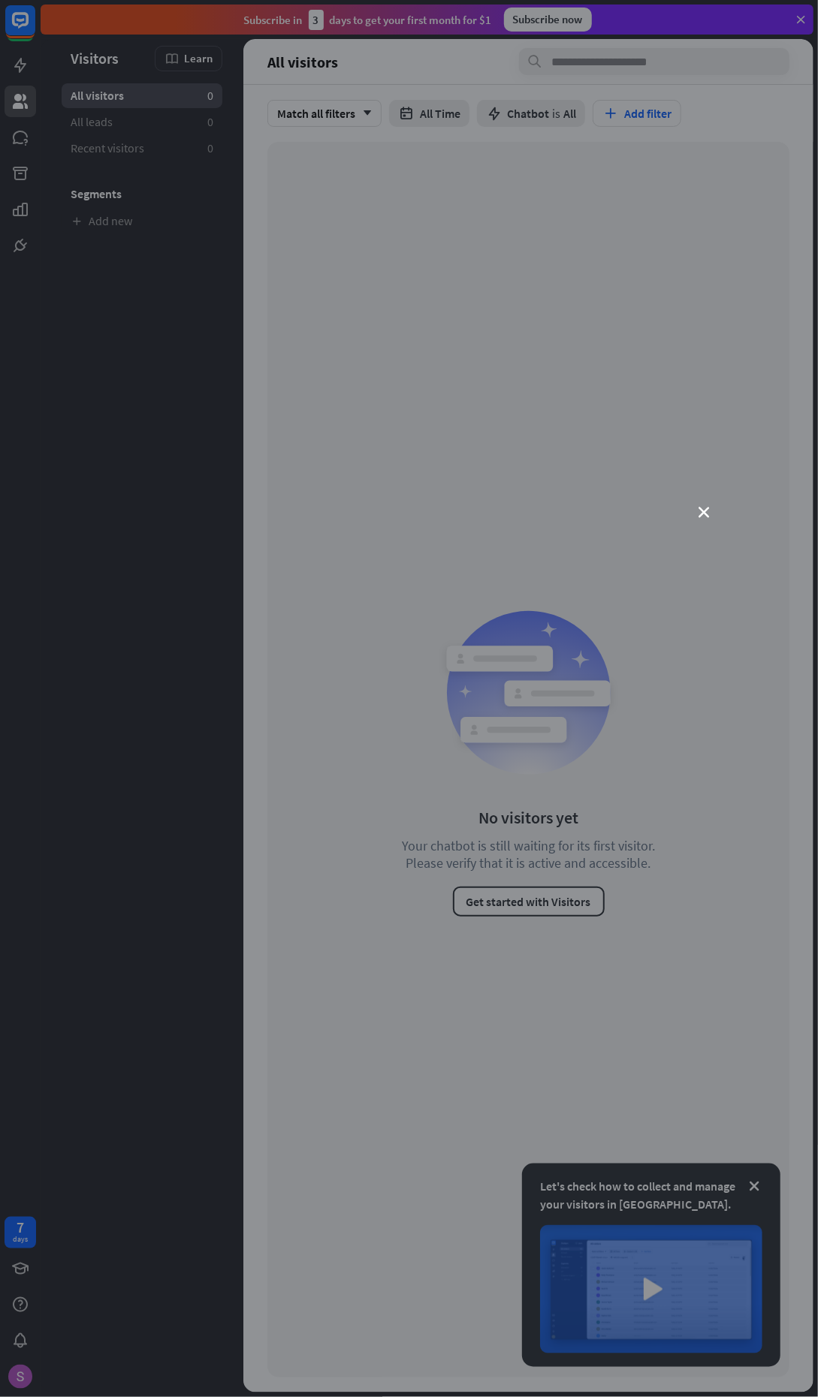
click at [703, 511] on icon "close" at bounding box center [704, 512] width 11 height 11
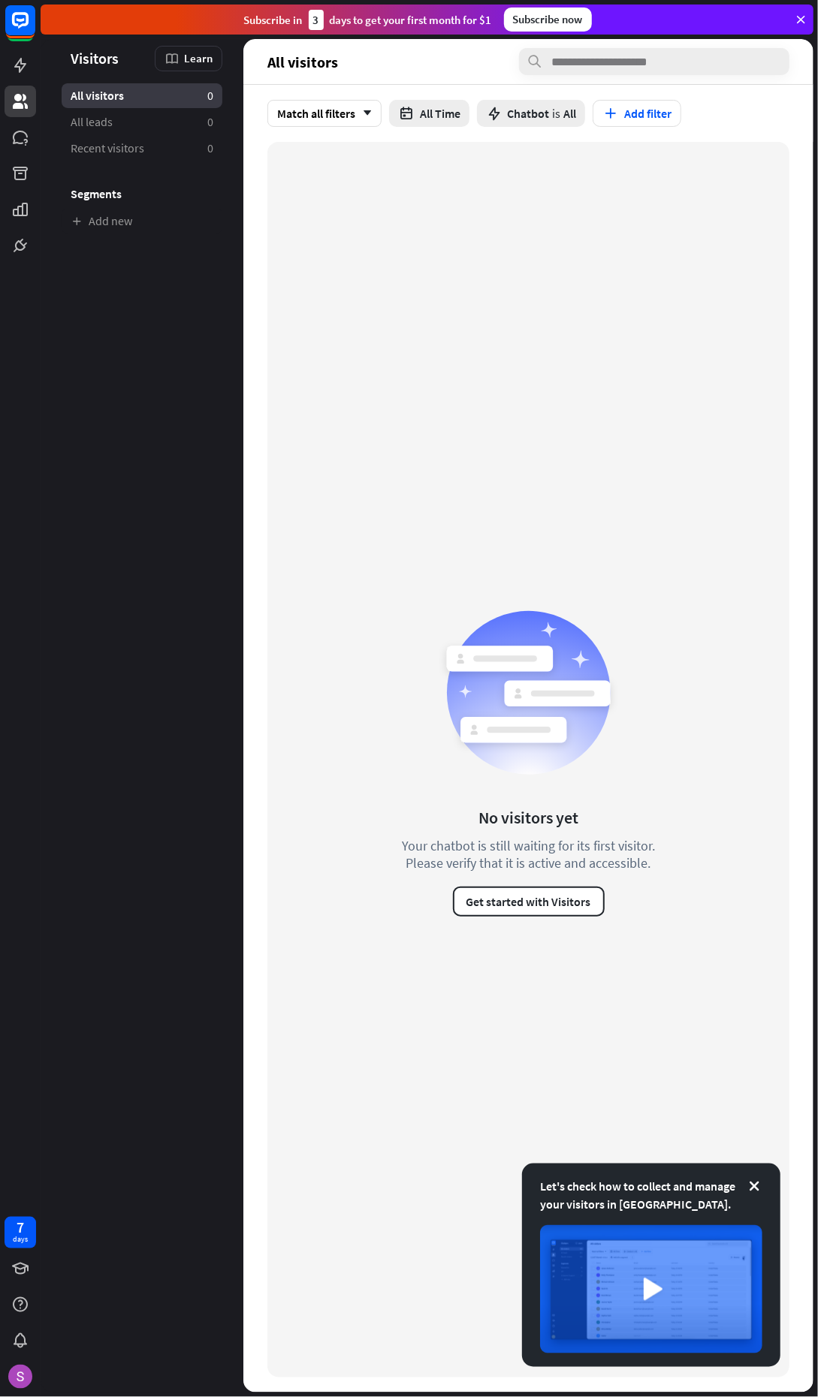
click at [569, 902] on button "Get started with Visitors" at bounding box center [529, 902] width 152 height 30
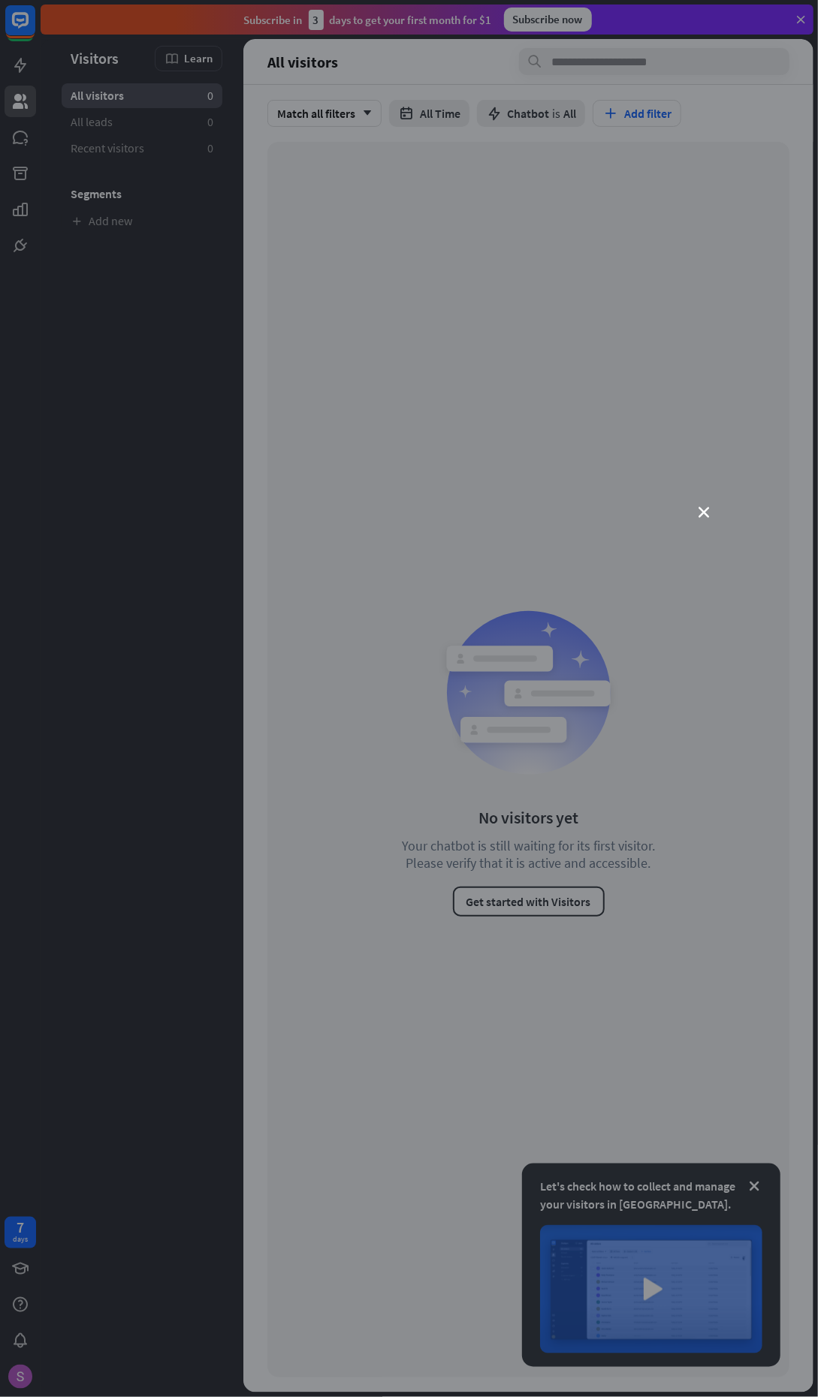
click at [703, 512] on icon "close" at bounding box center [704, 512] width 11 height 11
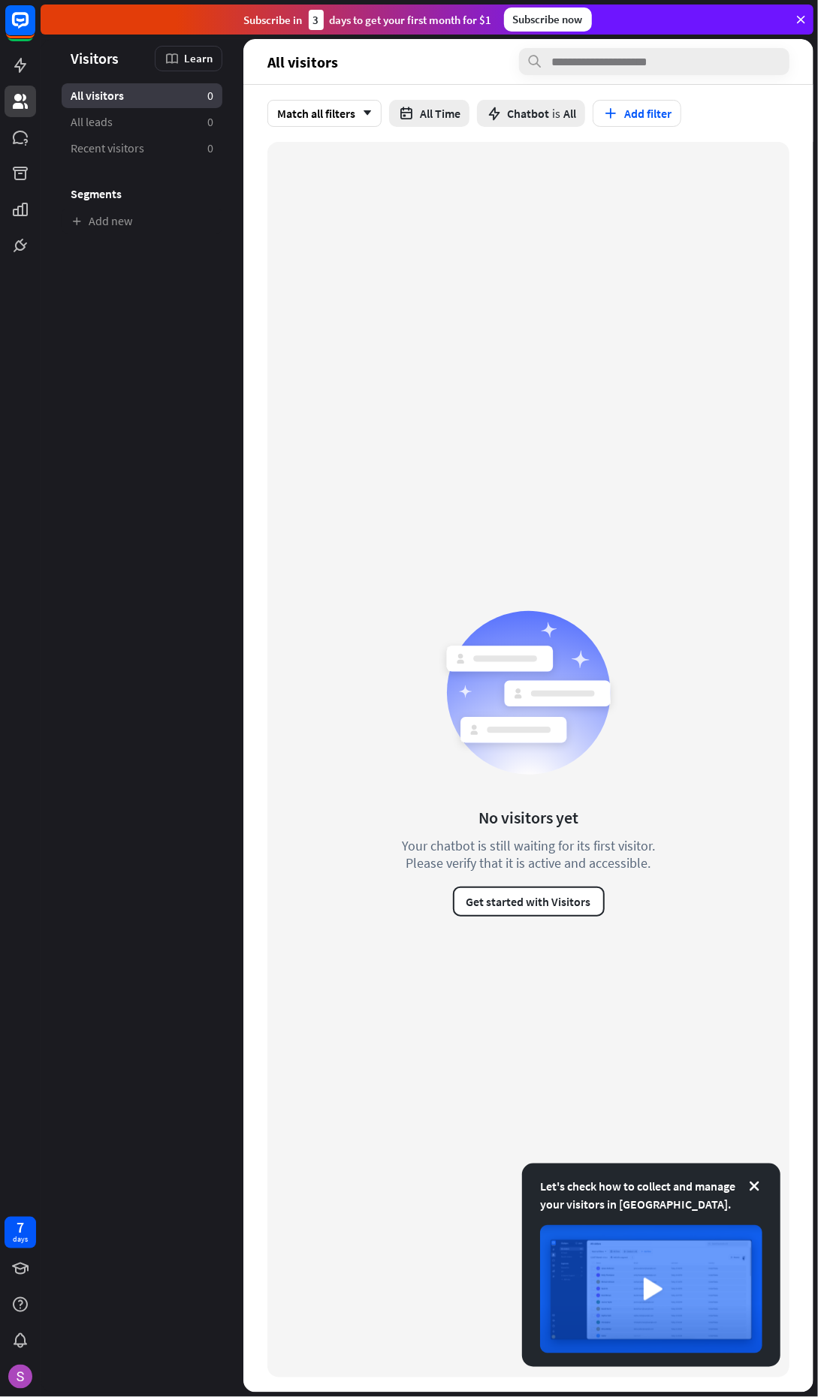
click at [426, 111] on button "All Time" at bounding box center [429, 113] width 80 height 27
click at [448, 180] on div "[DATE]" at bounding box center [445, 184] width 101 height 29
click at [754, 1188] on icon at bounding box center [753, 1186] width 15 height 15
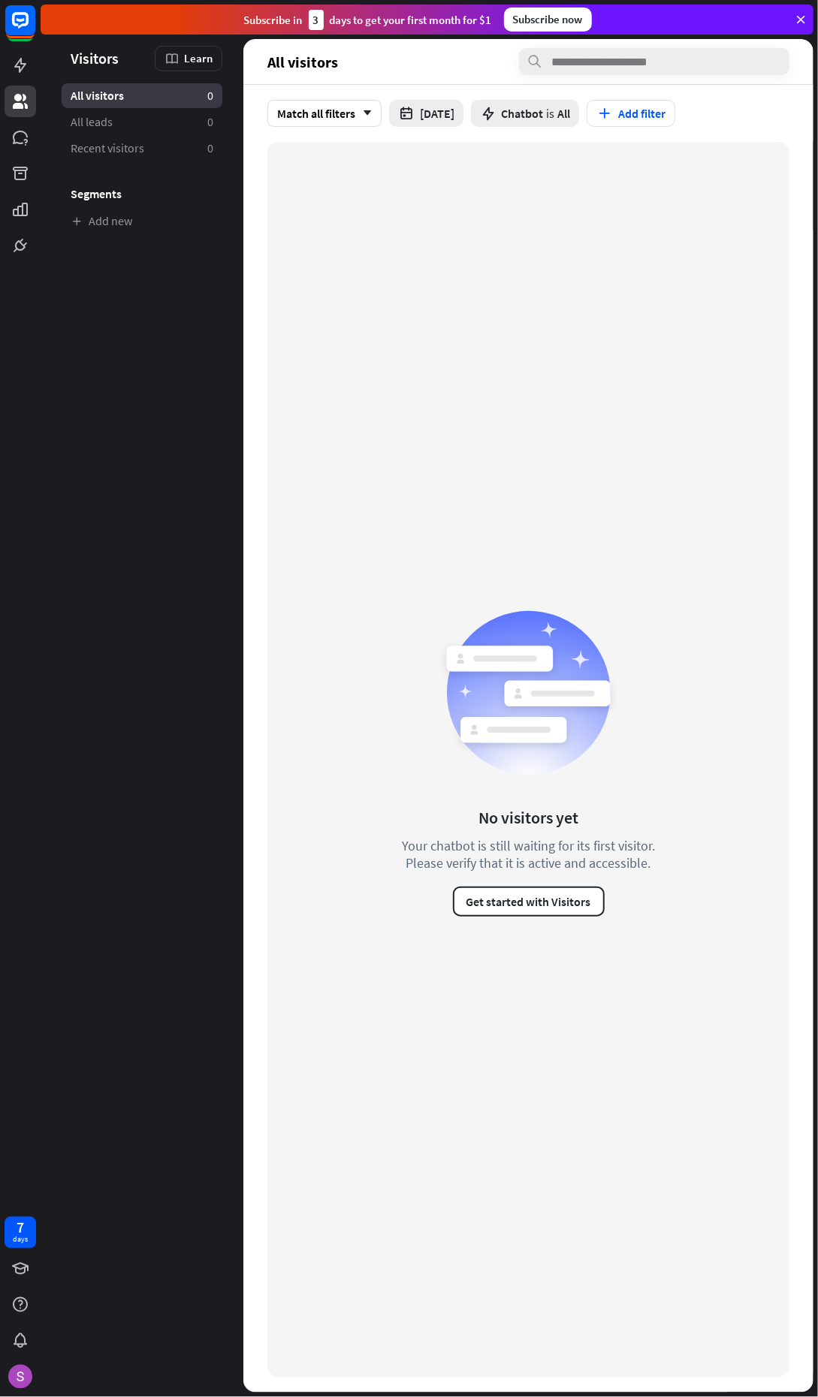
click at [559, 113] on span "All" at bounding box center [563, 113] width 13 height 15
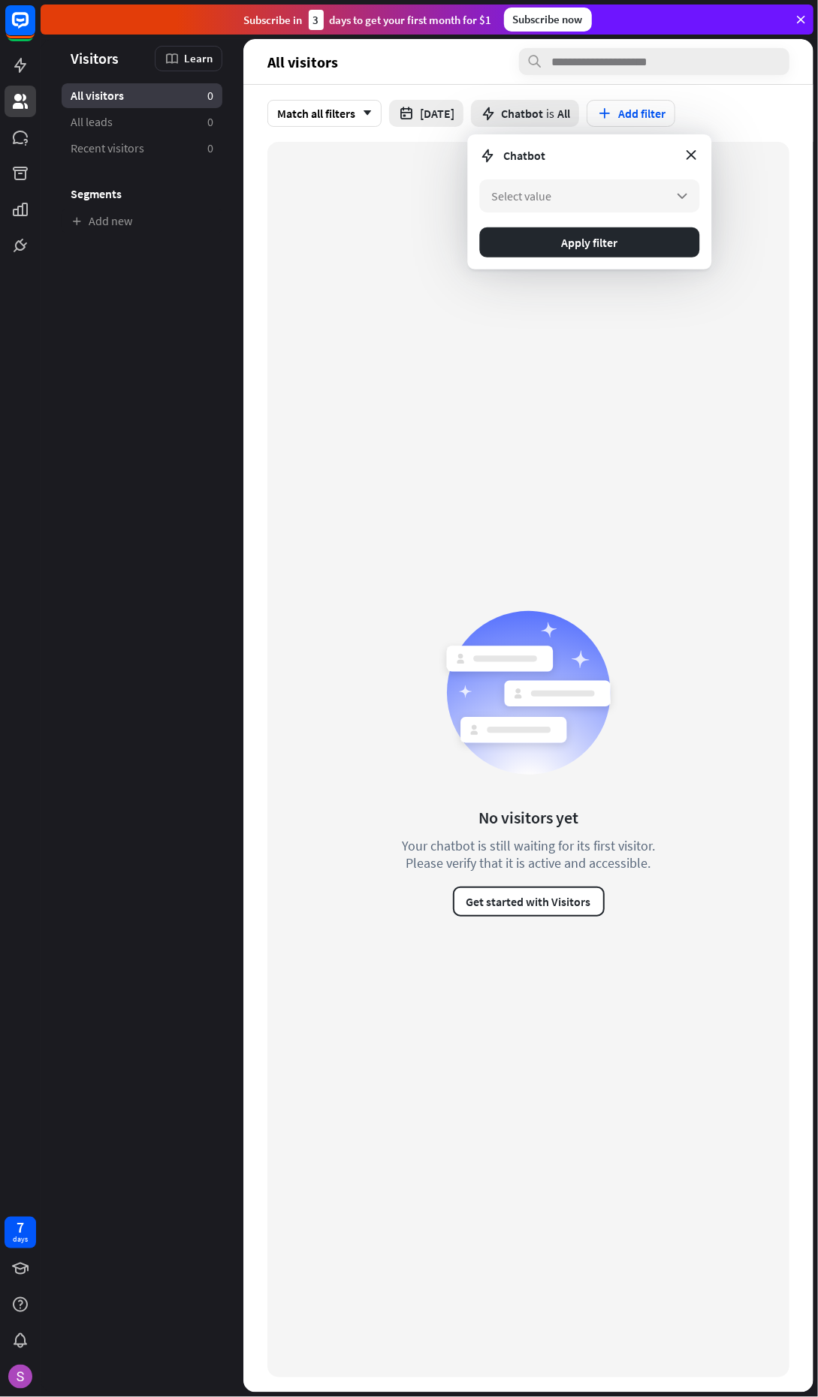
click at [632, 194] on div "Select value arrow_down" at bounding box center [589, 195] width 220 height 33
click at [589, 200] on div "Select value arrow_down" at bounding box center [589, 195] width 220 height 33
click at [322, 120] on div "Match all filters arrow_down" at bounding box center [324, 113] width 114 height 27
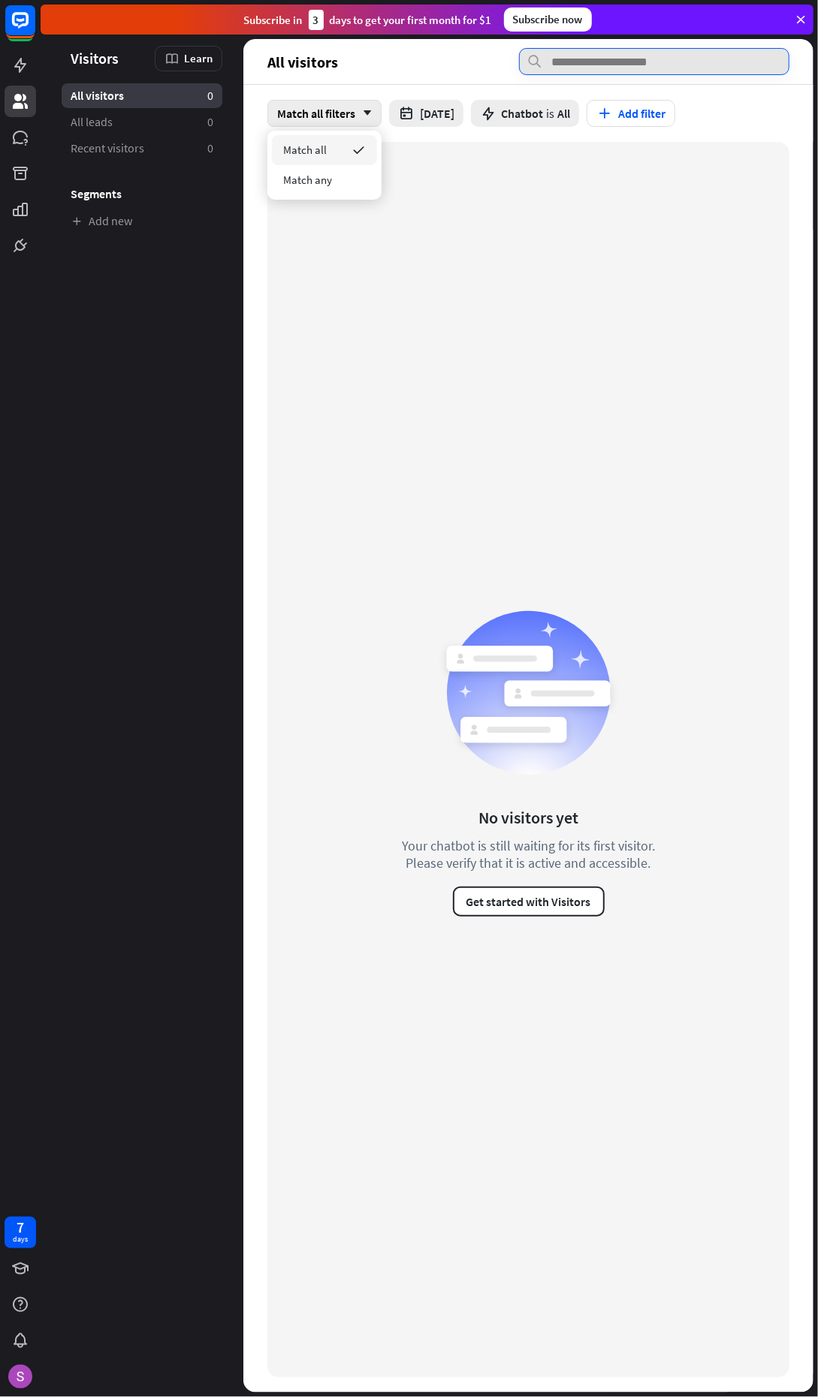
click at [641, 54] on input "text" at bounding box center [654, 61] width 270 height 27
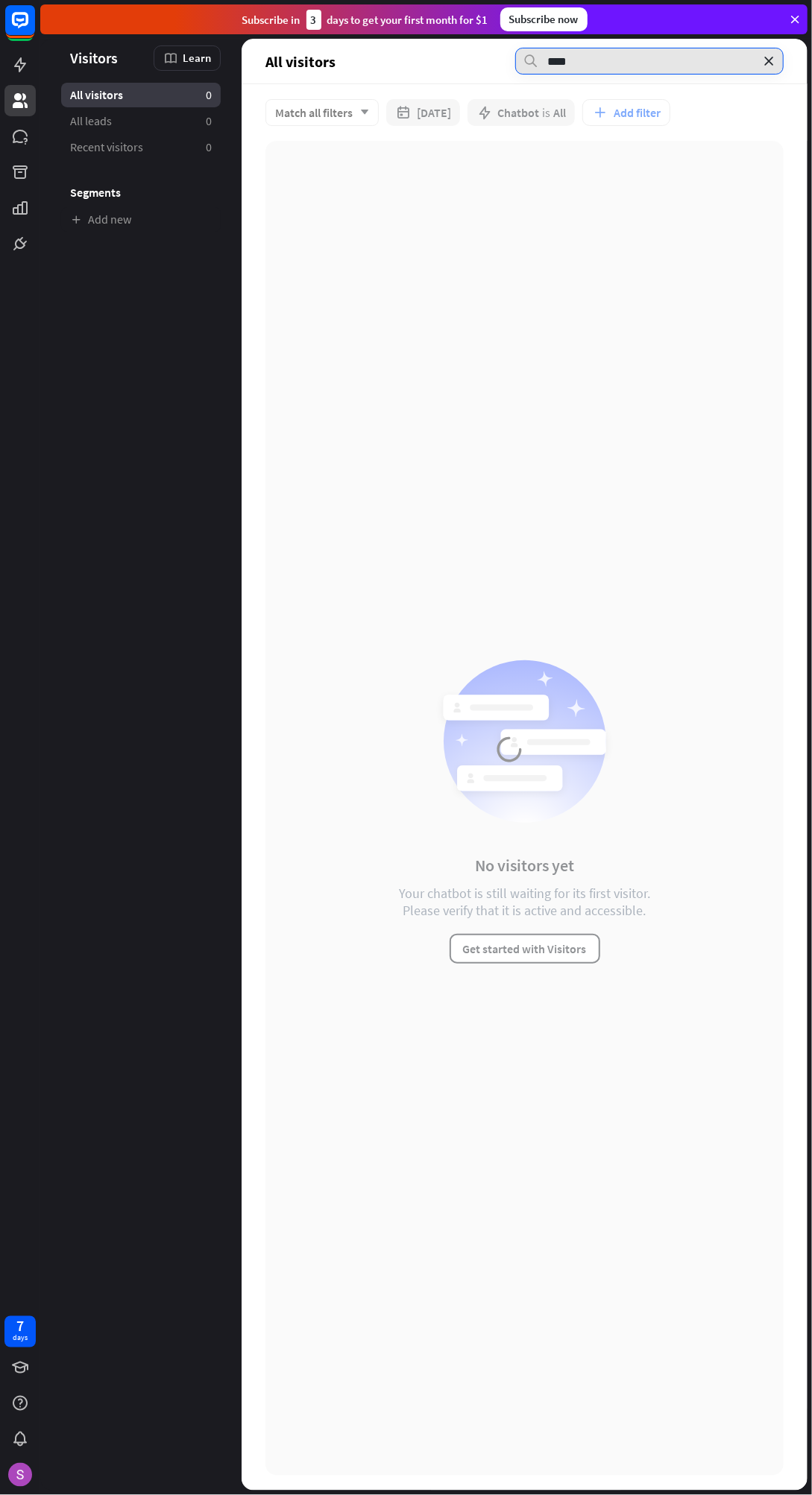
type input "****"
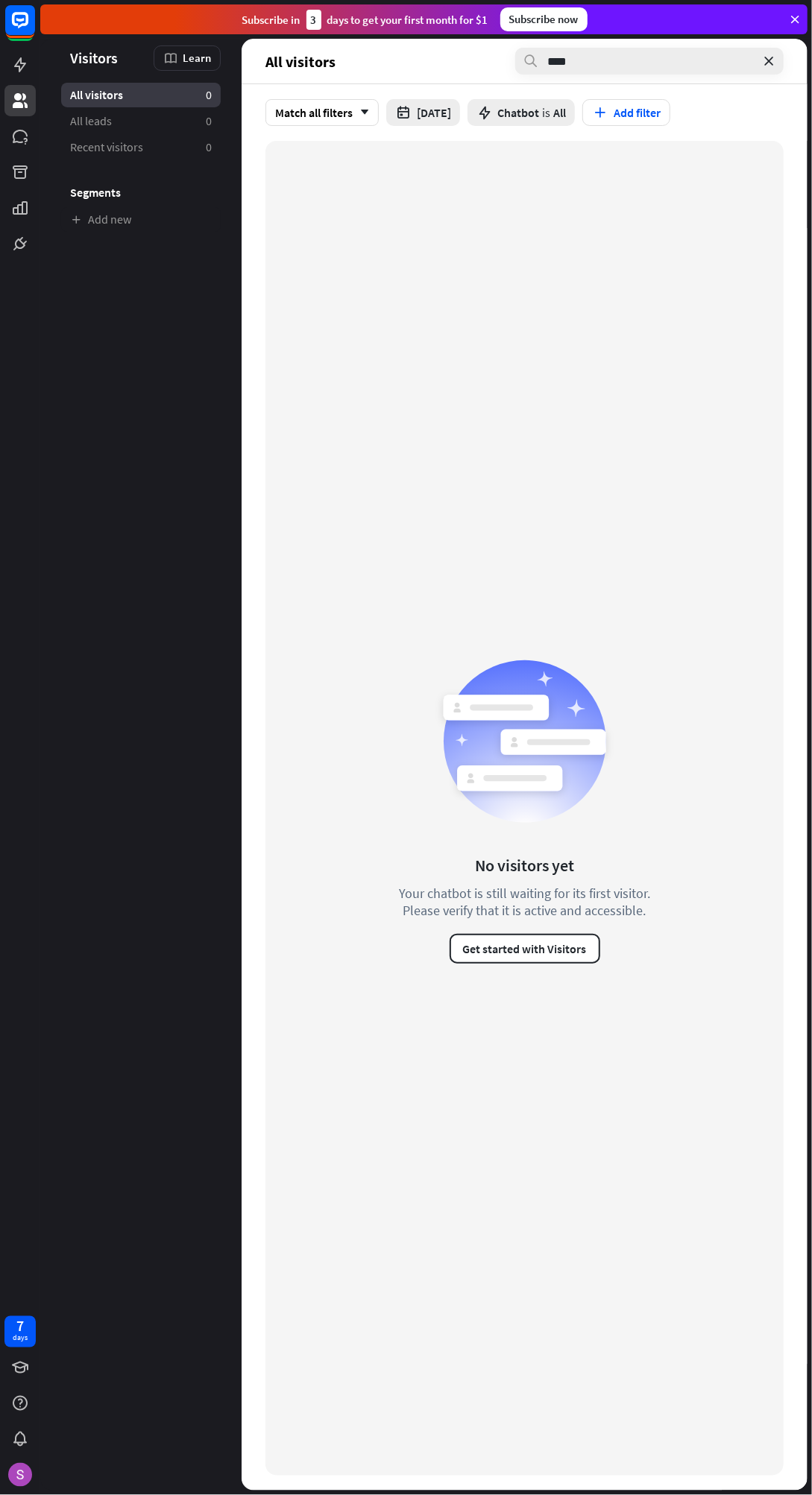
click at [124, 689] on aside "Visitors Learn All visitors 0 All leads 0 Recent visitors 0 Segments Add new" at bounding box center [141, 764] width 202 height 1451
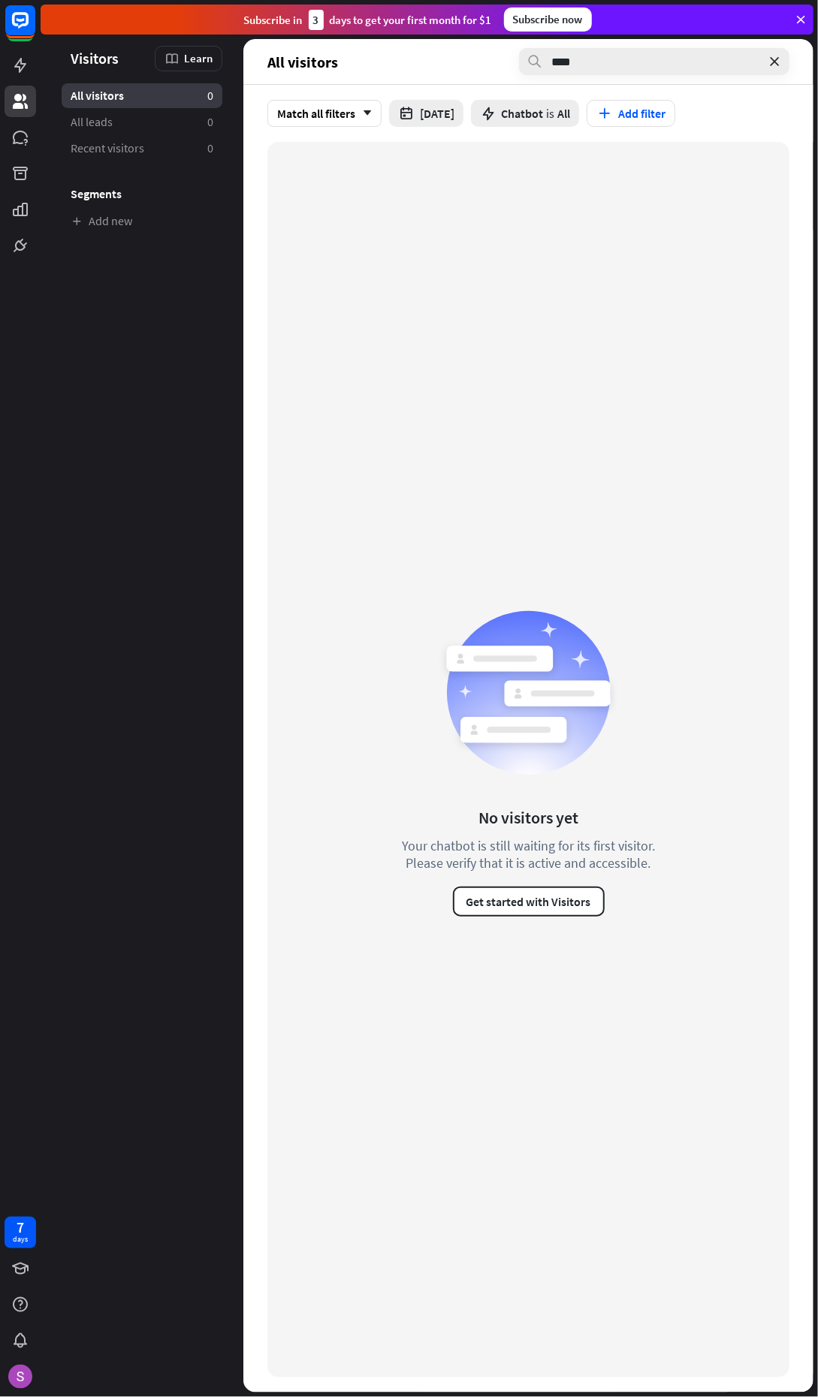
click at [799, 19] on icon at bounding box center [800, 20] width 14 height 14
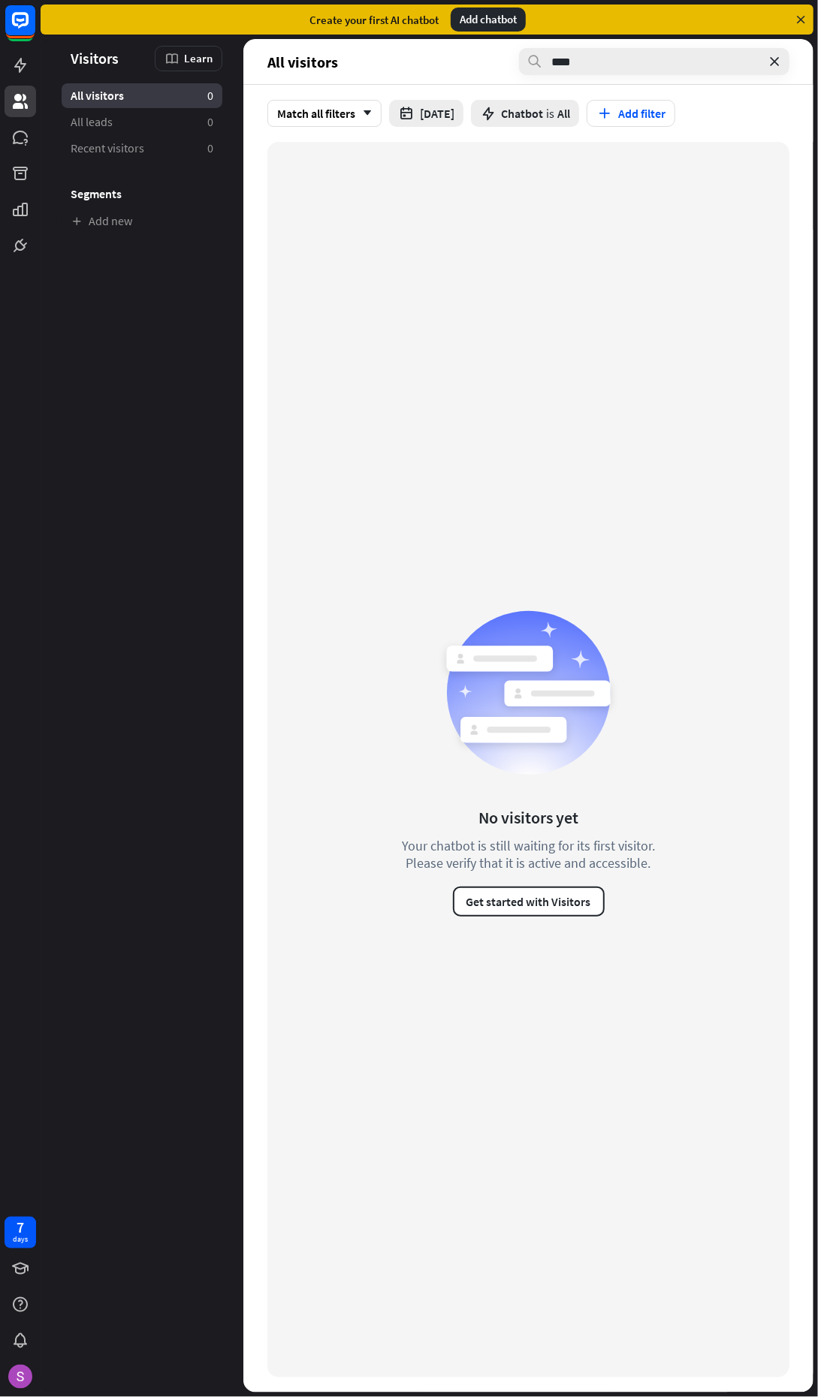
click at [799, 19] on icon at bounding box center [800, 20] width 14 height 14
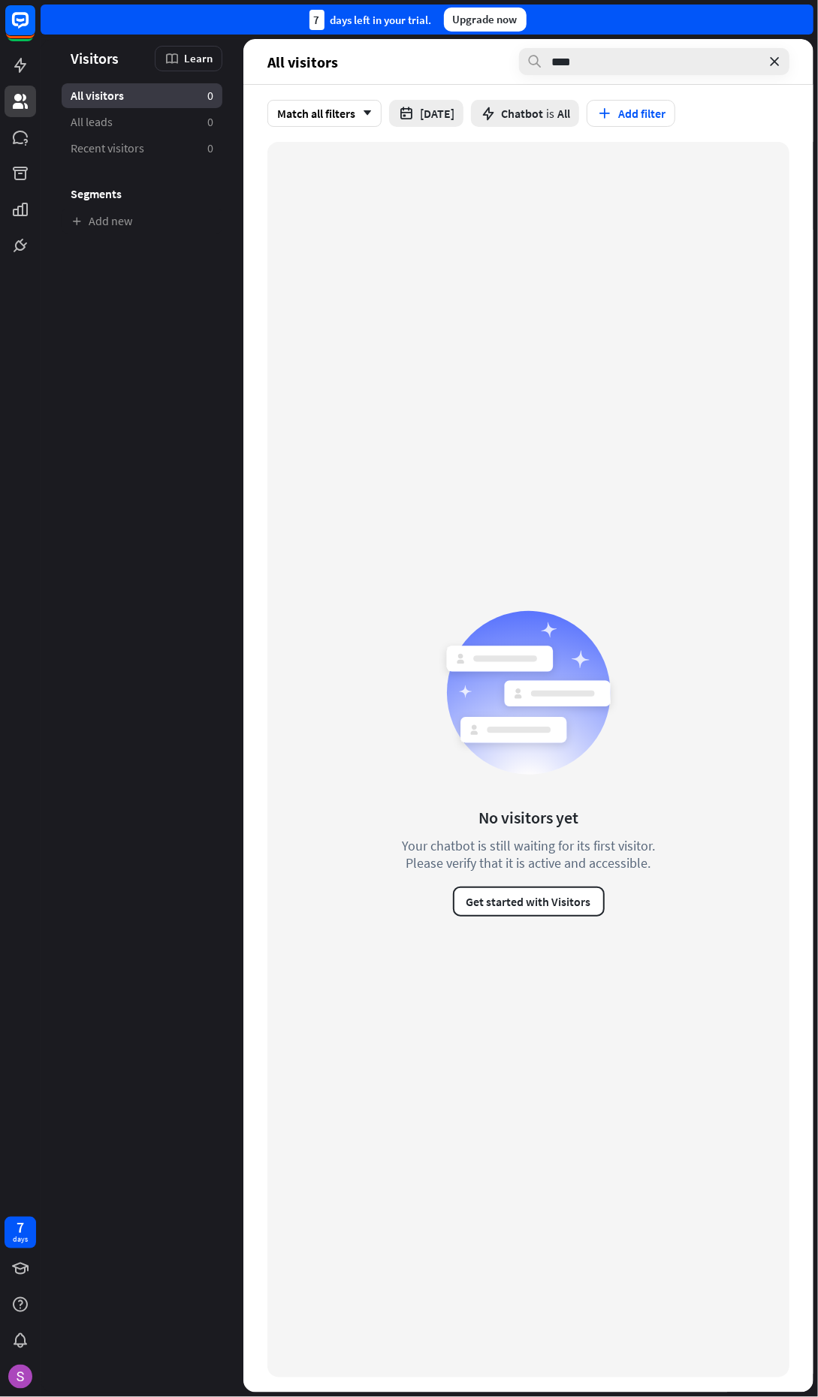
click at [504, 17] on div "Upgrade now" at bounding box center [485, 20] width 83 height 24
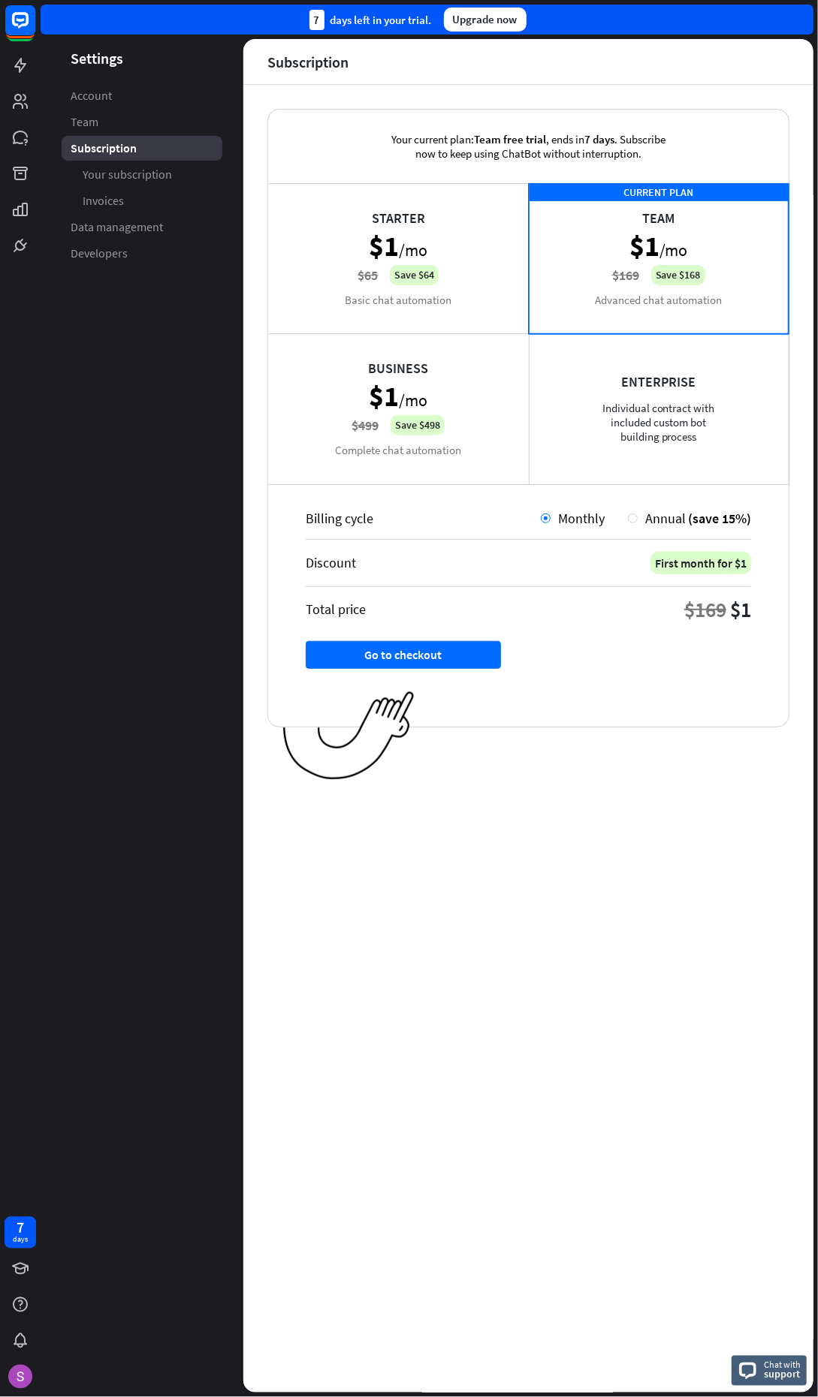
click at [357, 20] on div "7 days left in your trial." at bounding box center [370, 20] width 122 height 20
click at [68, 147] on div "Subscription" at bounding box center [142, 148] width 161 height 25
click at [0, 0] on icon at bounding box center [0, 0] width 0 height 0
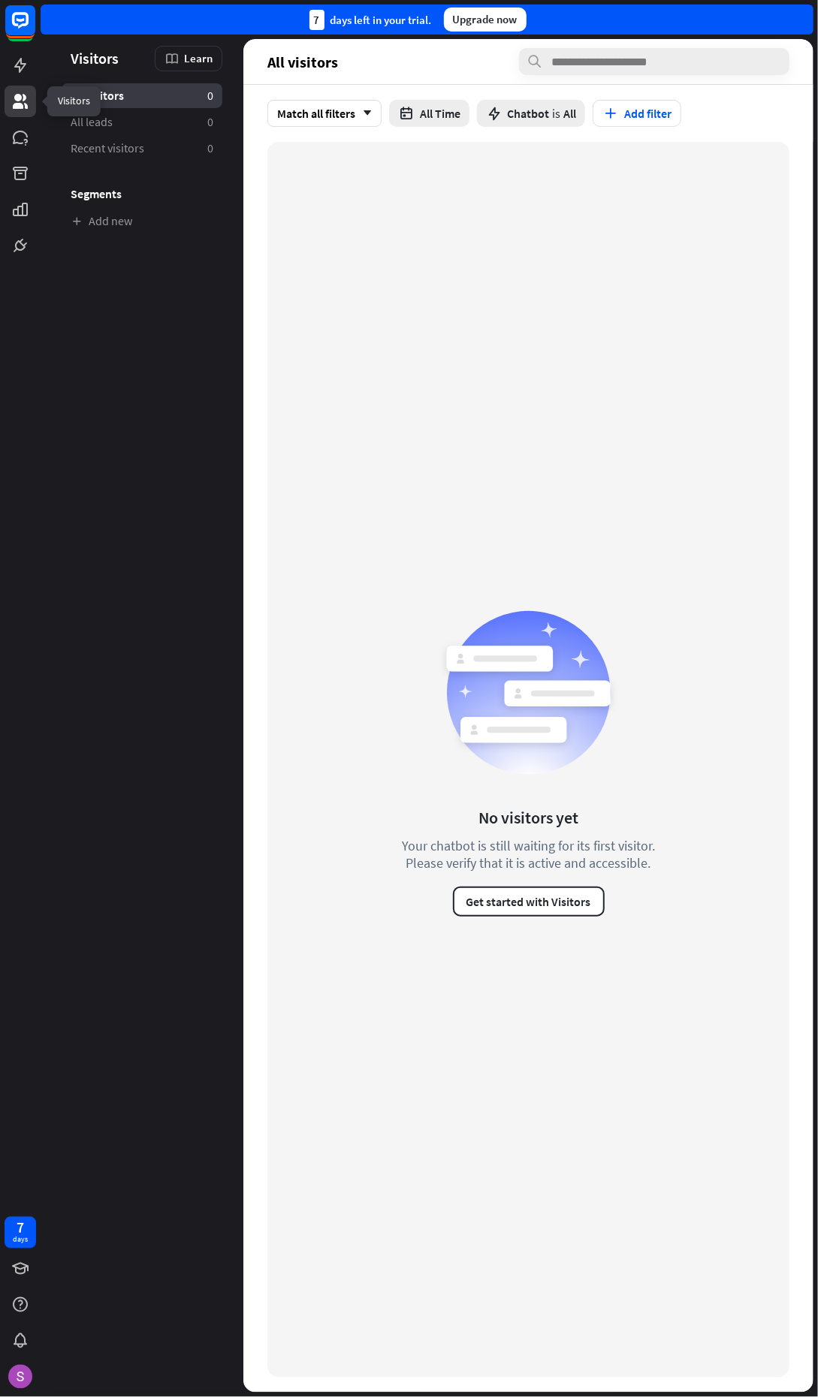
click at [531, 109] on span "Chatbot" at bounding box center [528, 113] width 42 height 15
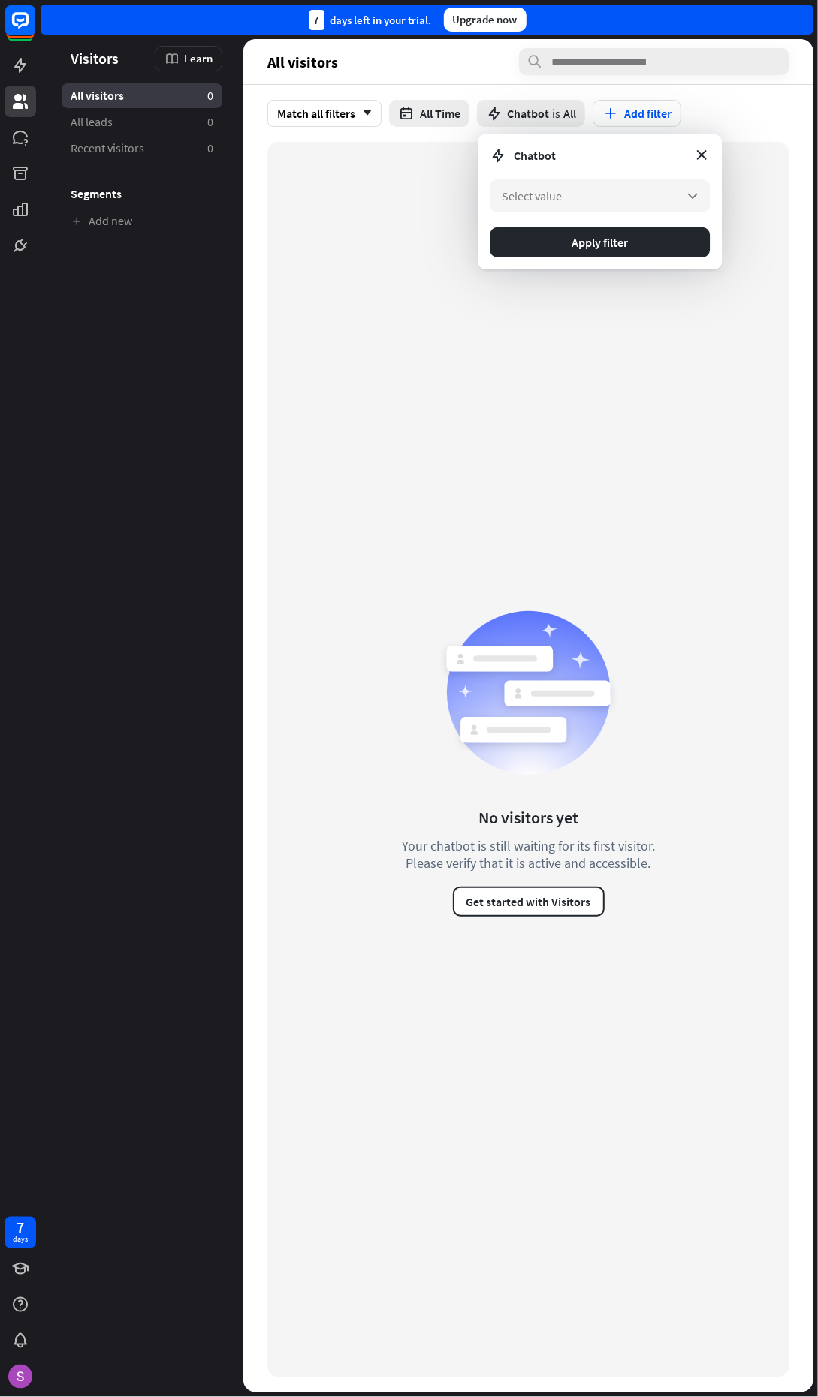
click at [405, 115] on icon "button" at bounding box center [406, 114] width 16 height 16
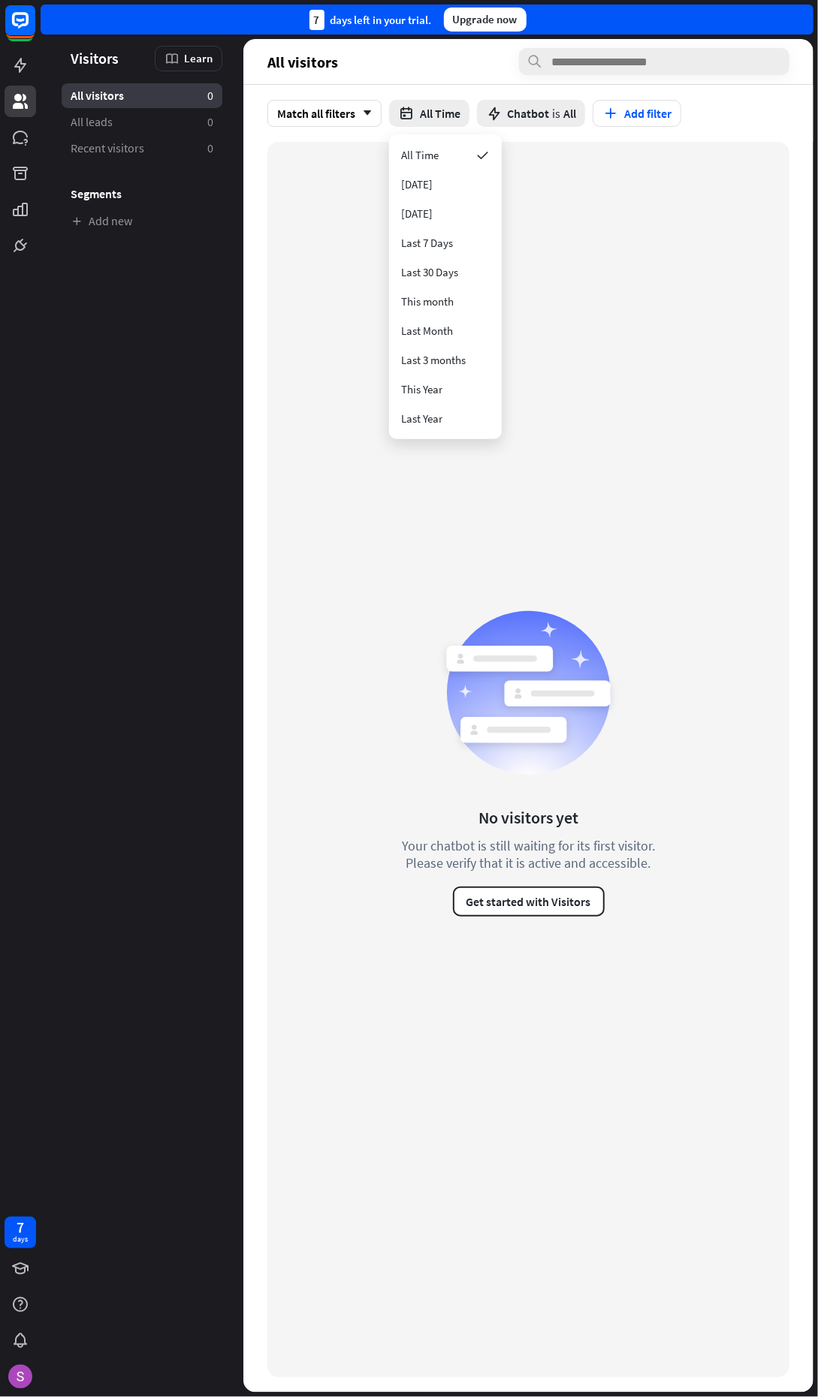
click at [308, 113] on div "Match all filters arrow_down" at bounding box center [324, 113] width 114 height 27
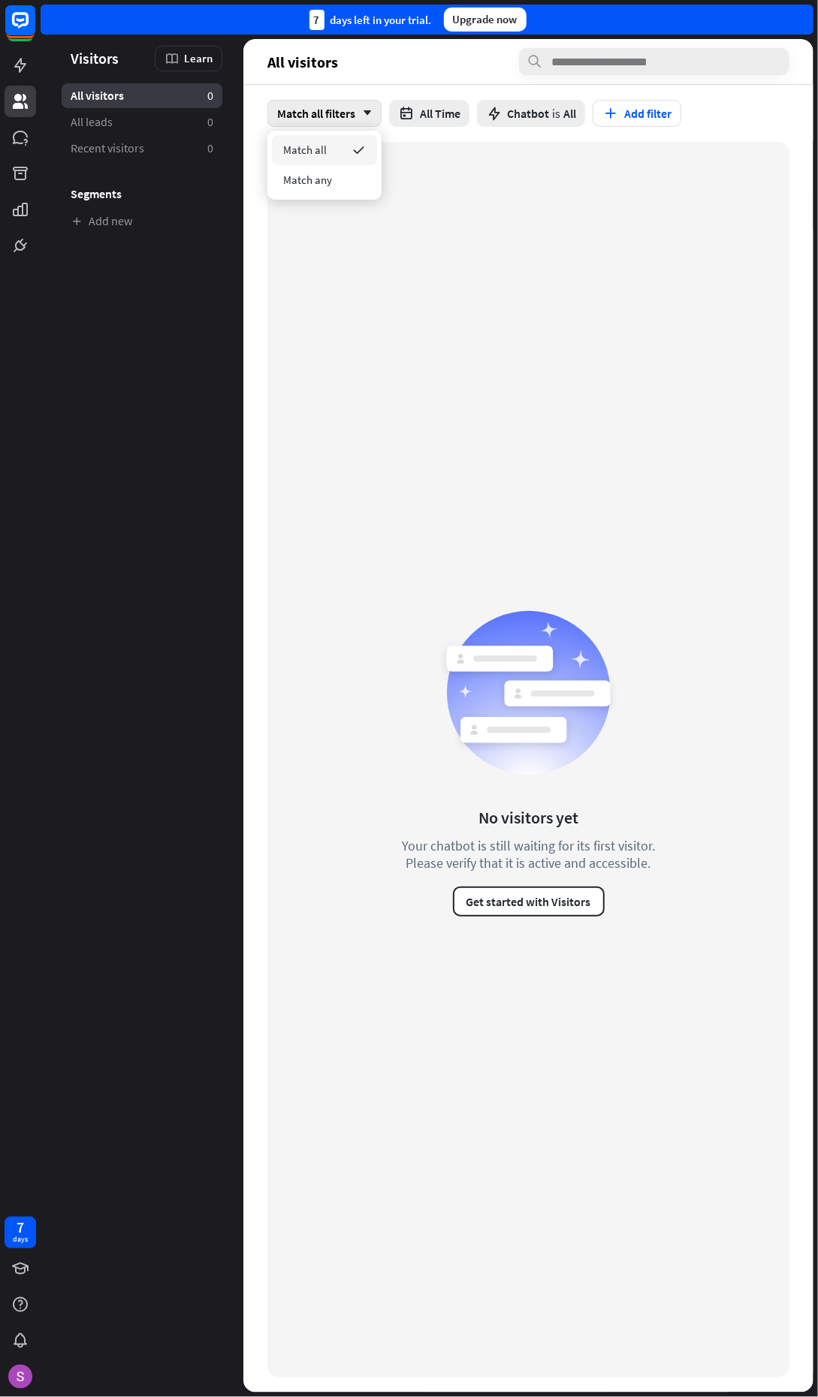
click at [324, 188] on div "Match any" at bounding box center [324, 180] width 105 height 30
click at [571, 902] on button "Get started with Visitors" at bounding box center [529, 902] width 152 height 30
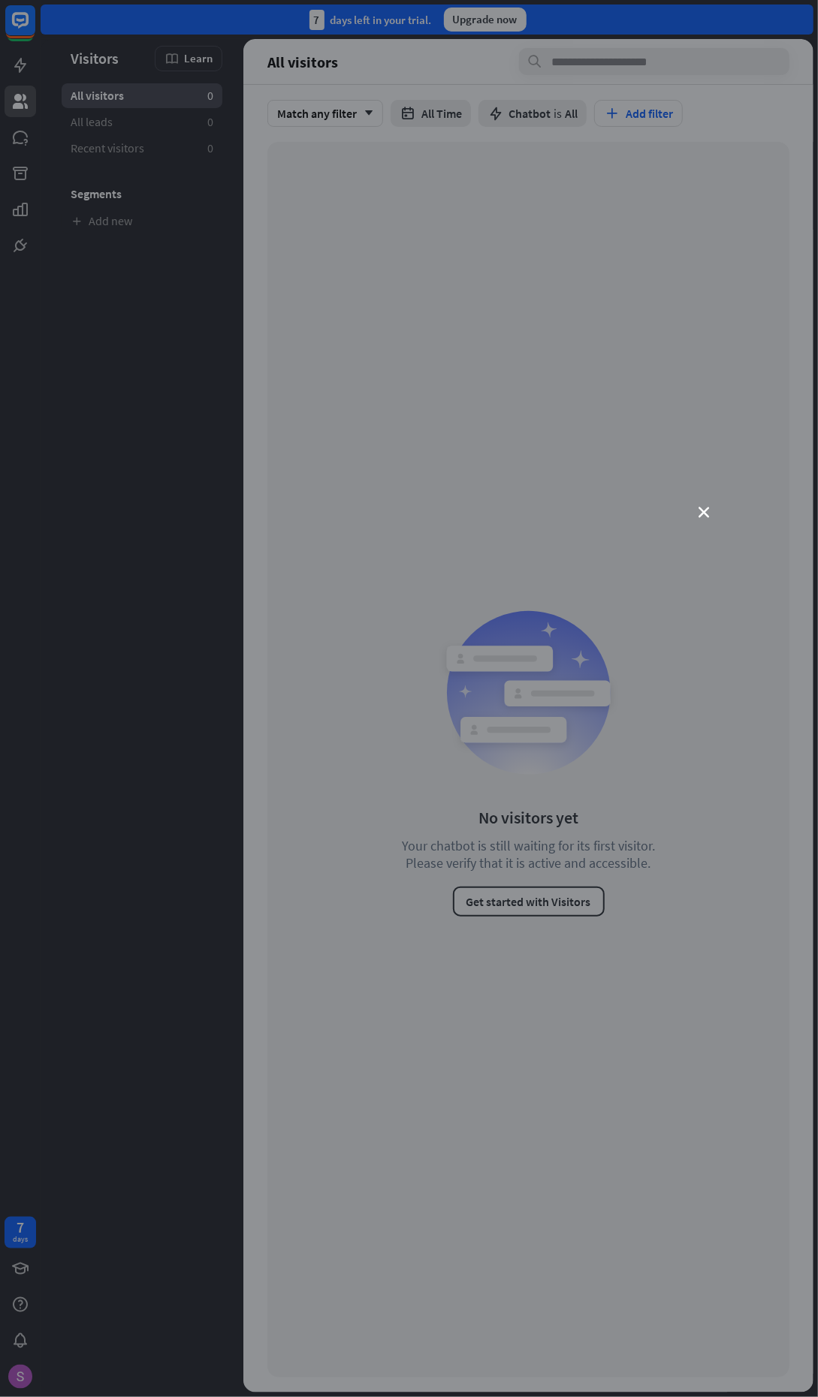
click at [703, 511] on icon "close" at bounding box center [704, 512] width 11 height 11
